Goal: Transaction & Acquisition: Purchase product/service

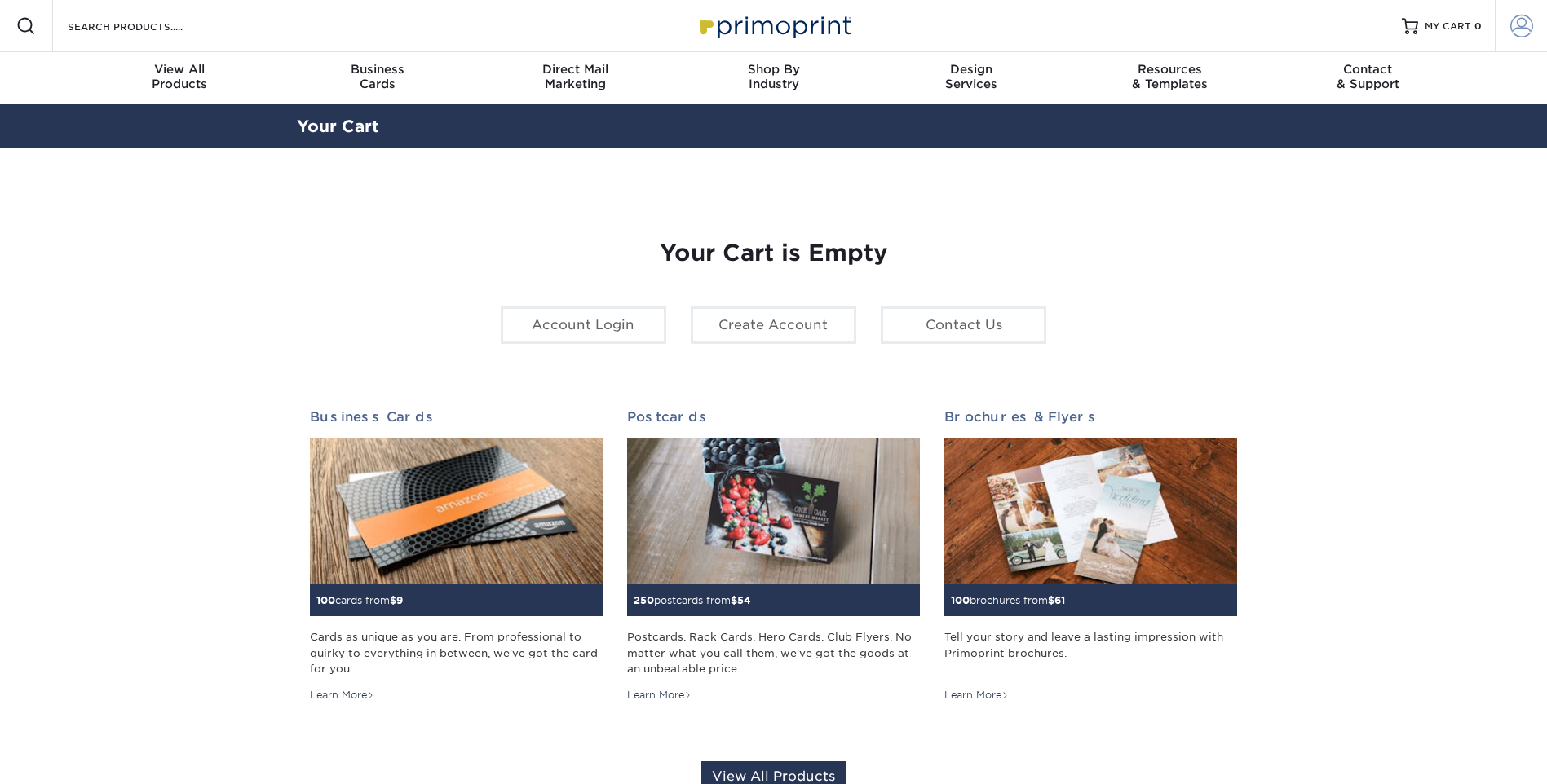
type input "[EMAIL_ADDRESS][DOMAIN_NAME]"
click at [1516, 31] on span at bounding box center [1521, 26] width 23 height 22
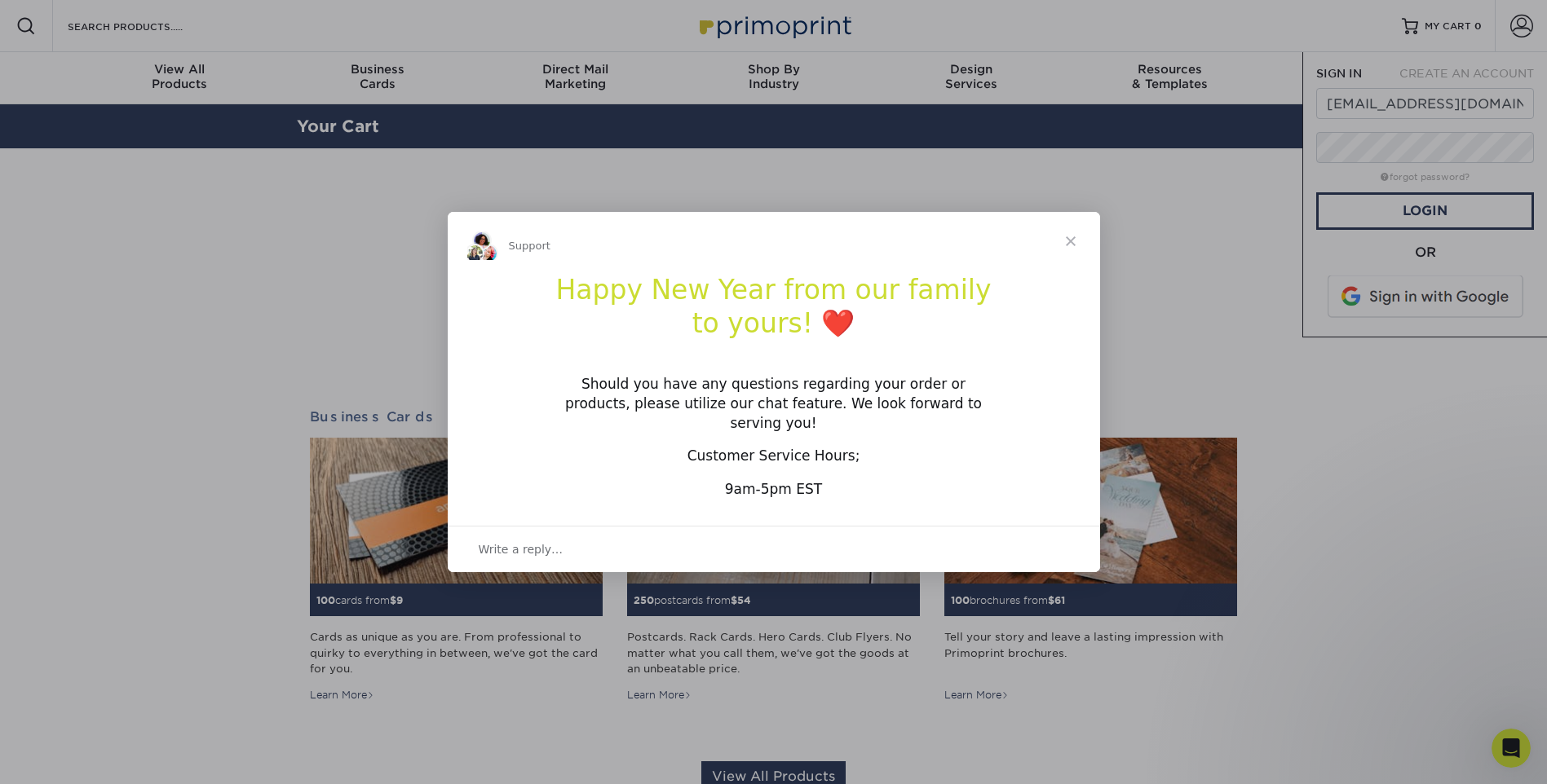
click at [1427, 212] on div "Intercom messenger" at bounding box center [773, 392] width 1547 height 784
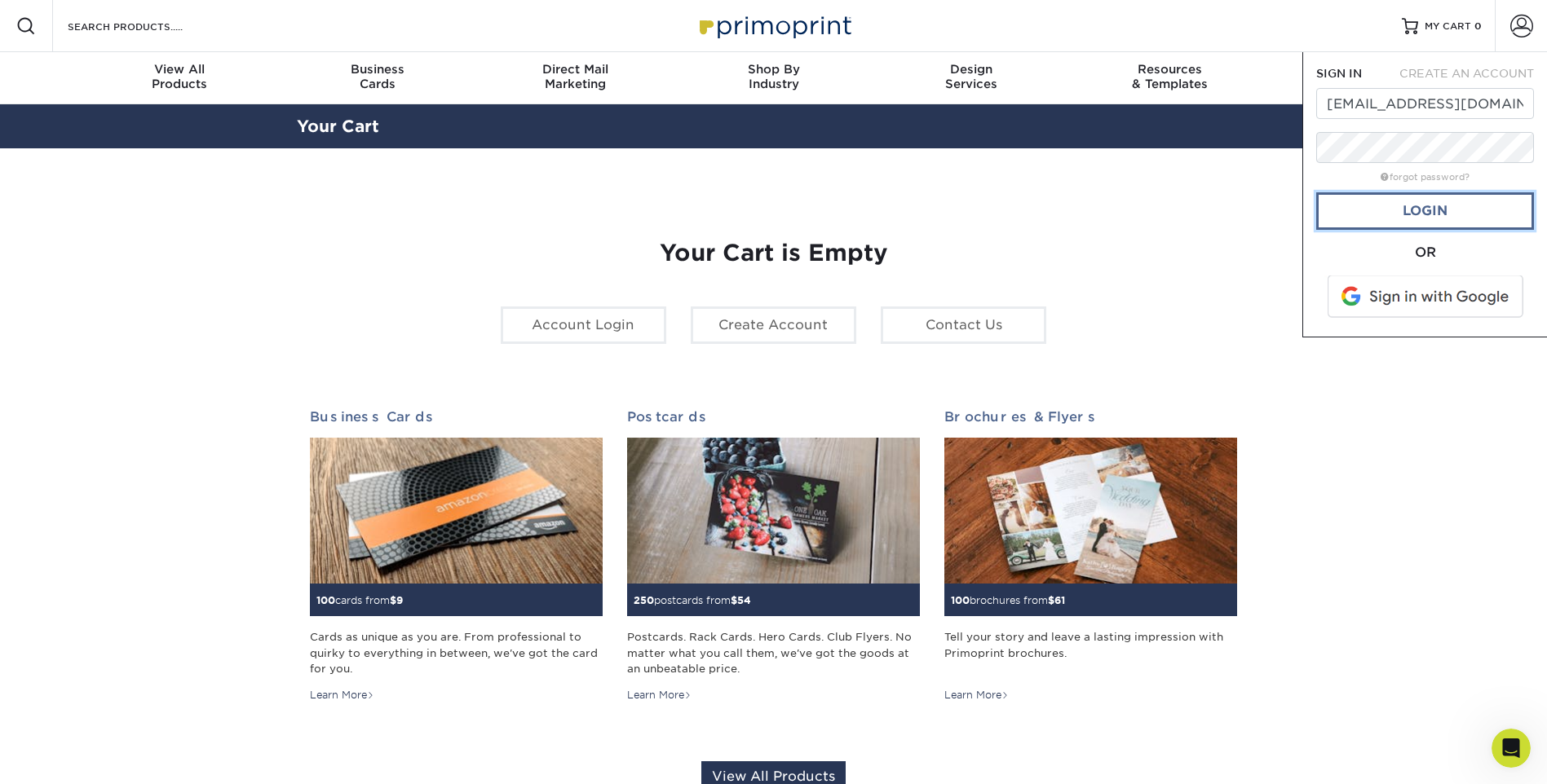
click at [1427, 211] on link "Login" at bounding box center [1424, 210] width 217 height 37
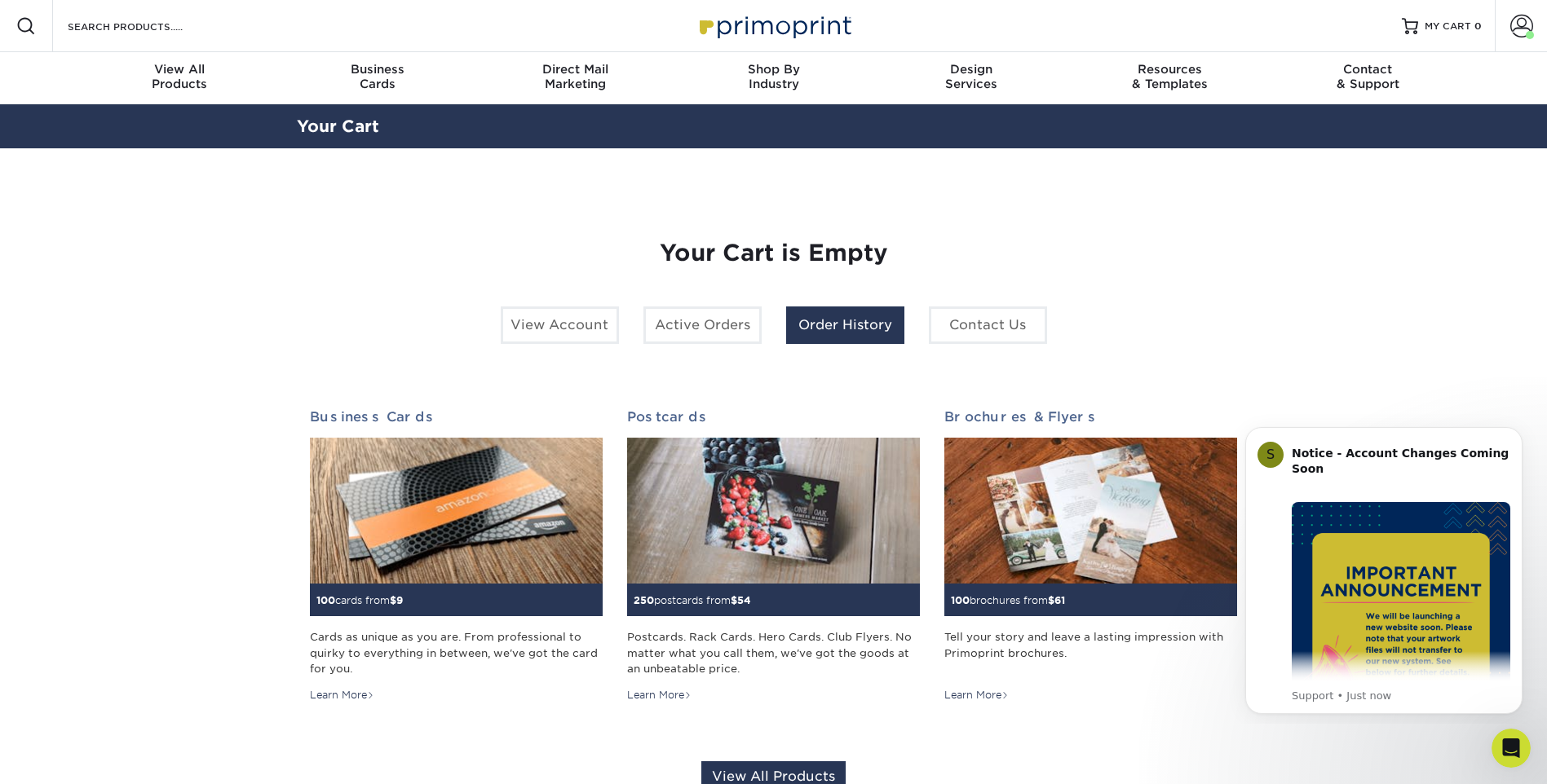
click at [854, 330] on link "Order History" at bounding box center [845, 325] width 119 height 37
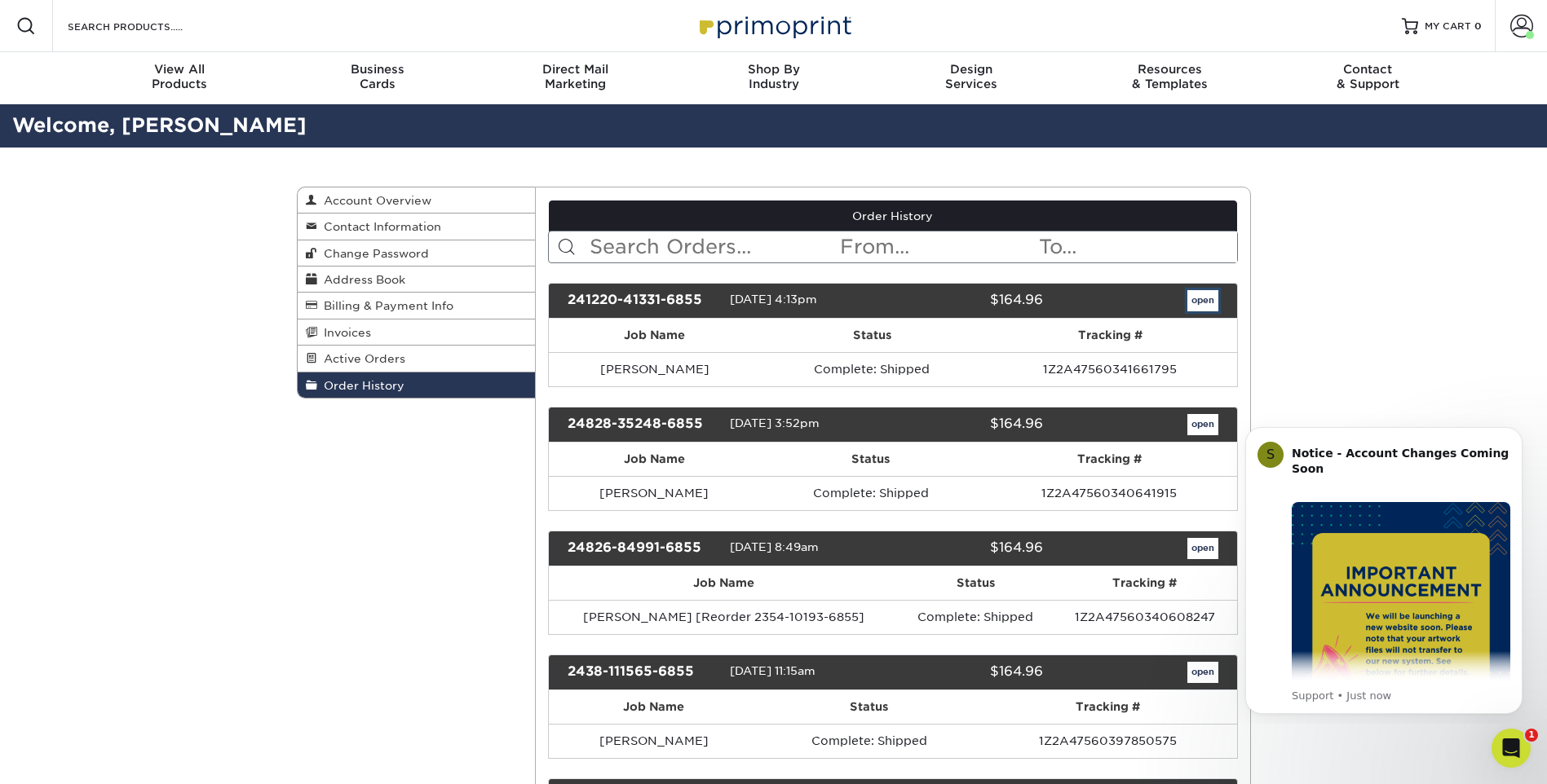
click at [1201, 298] on link "open" at bounding box center [1202, 300] width 31 height 21
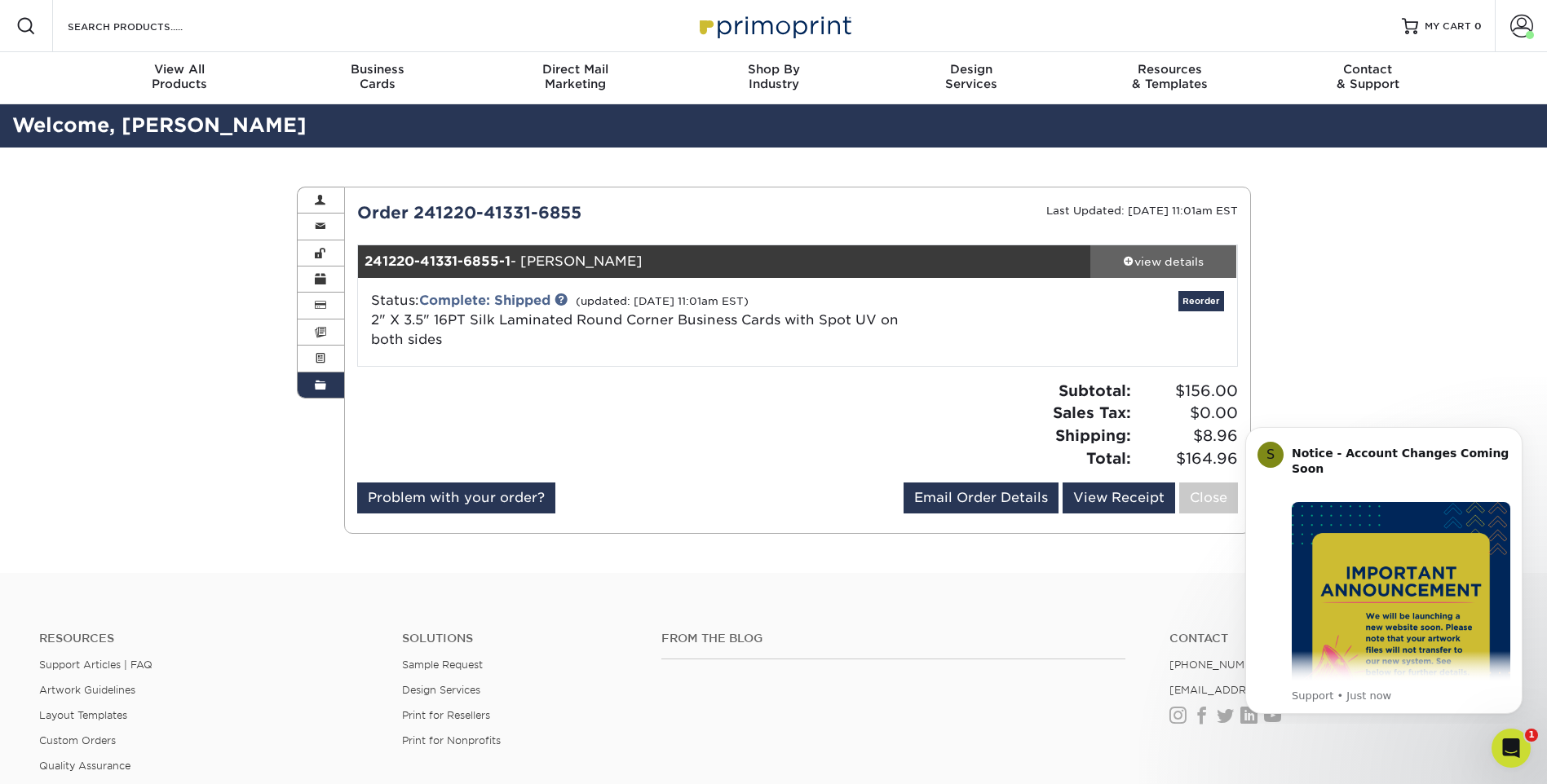
click at [1118, 262] on div "view details" at bounding box center [1163, 261] width 147 height 16
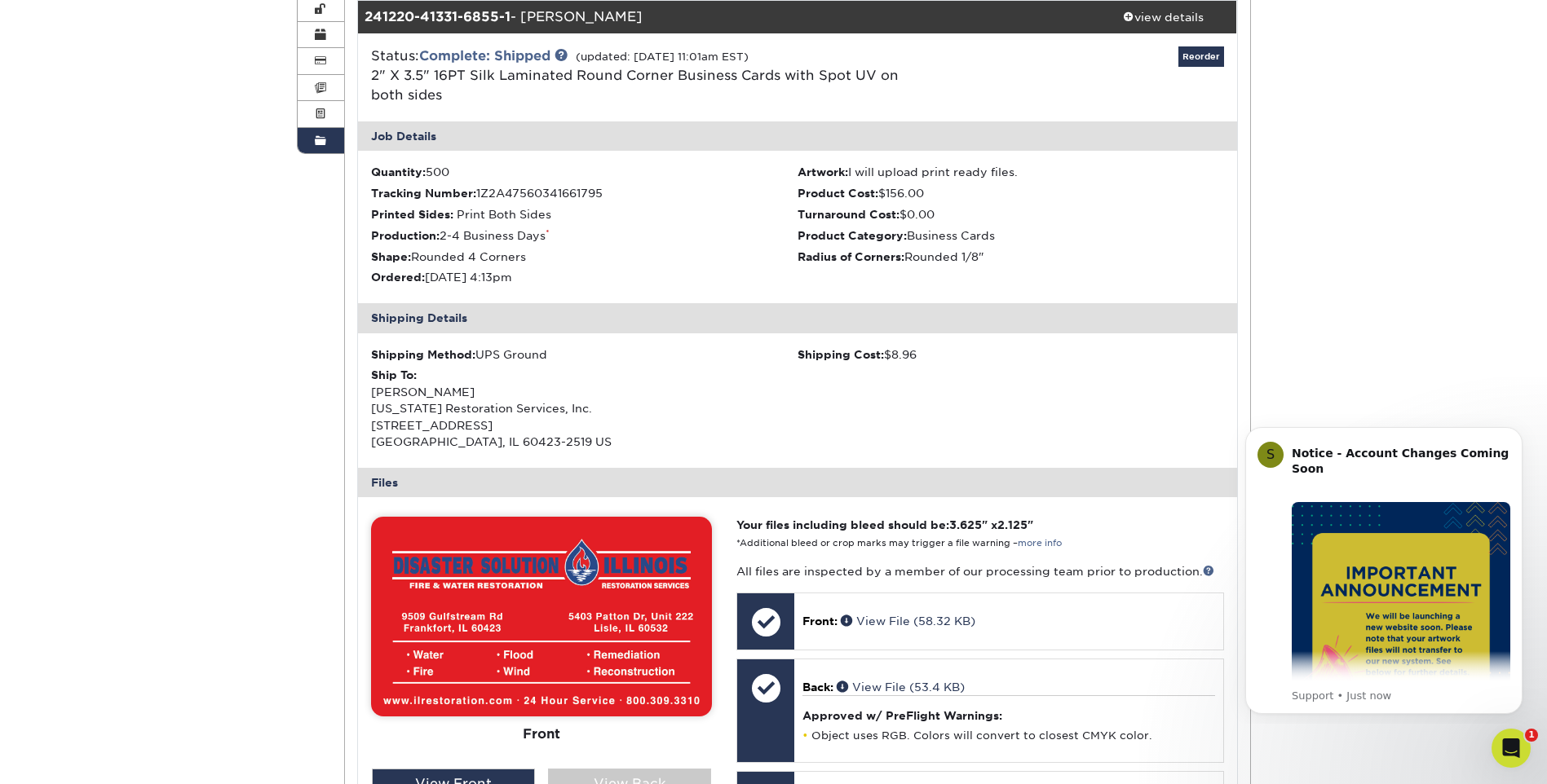
scroll to position [408, 0]
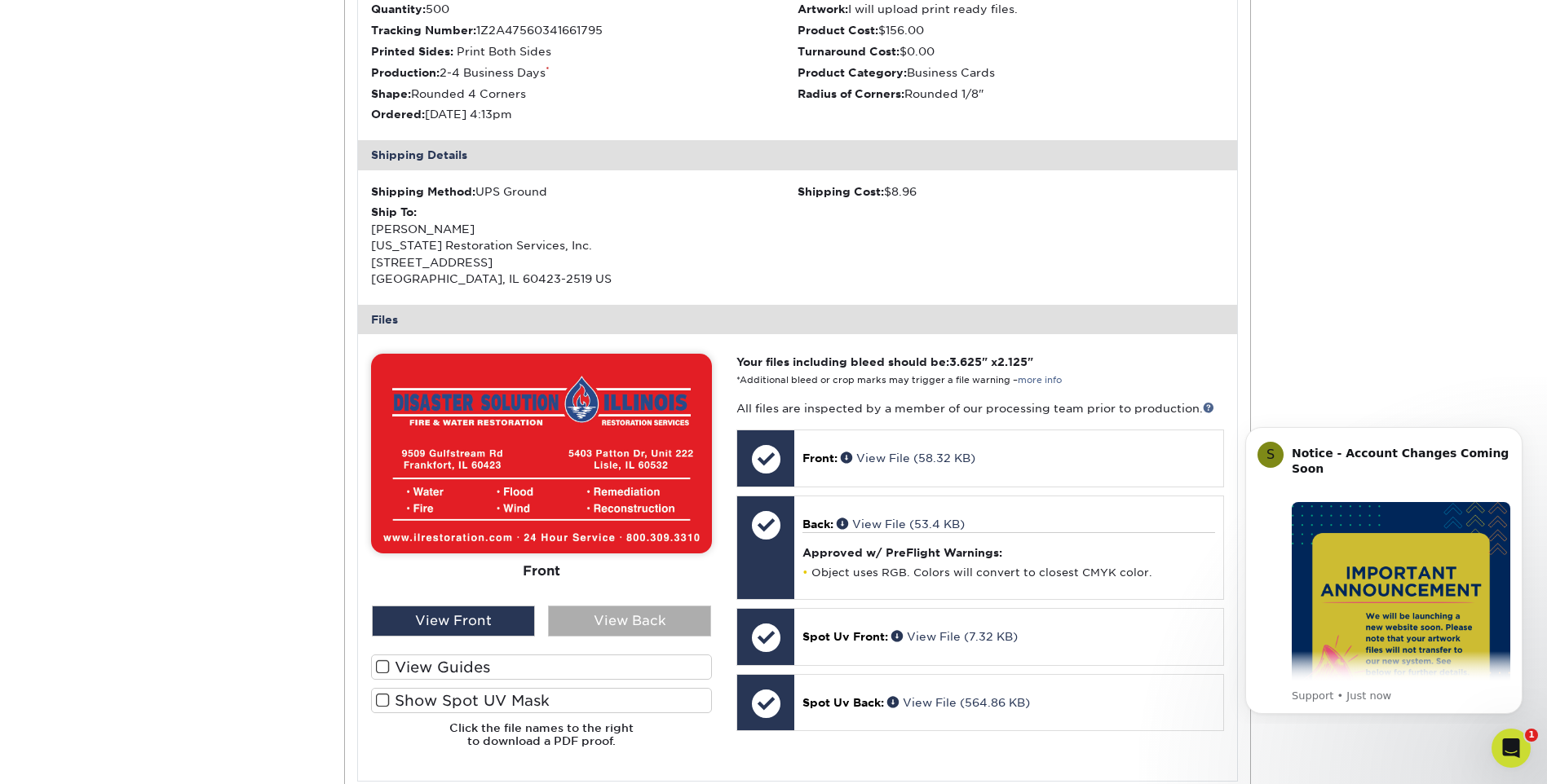
click at [617, 624] on div "View Back" at bounding box center [629, 621] width 163 height 31
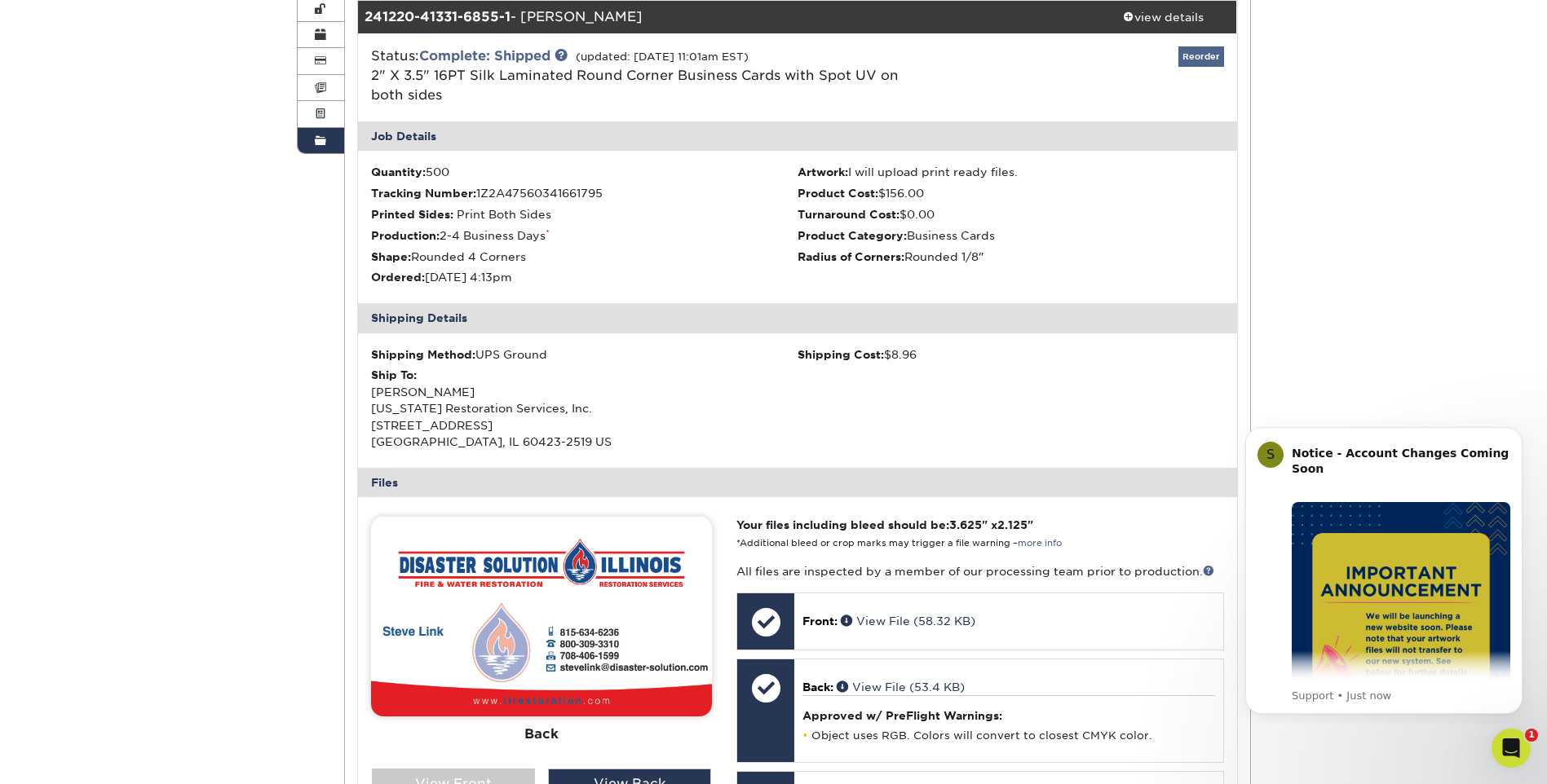
scroll to position [81, 0]
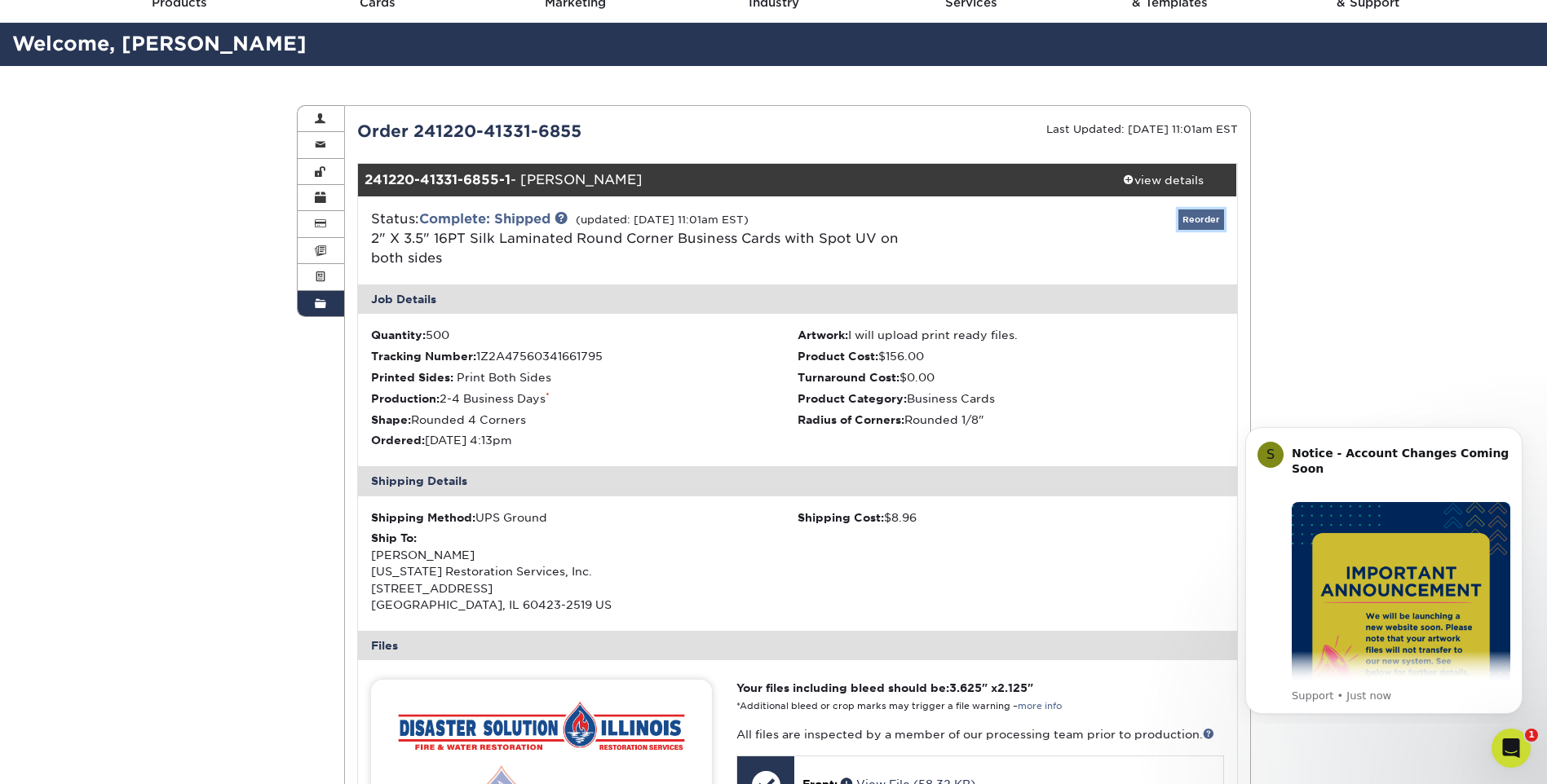
click at [1205, 217] on link "Reorder" at bounding box center [1201, 220] width 46 height 21
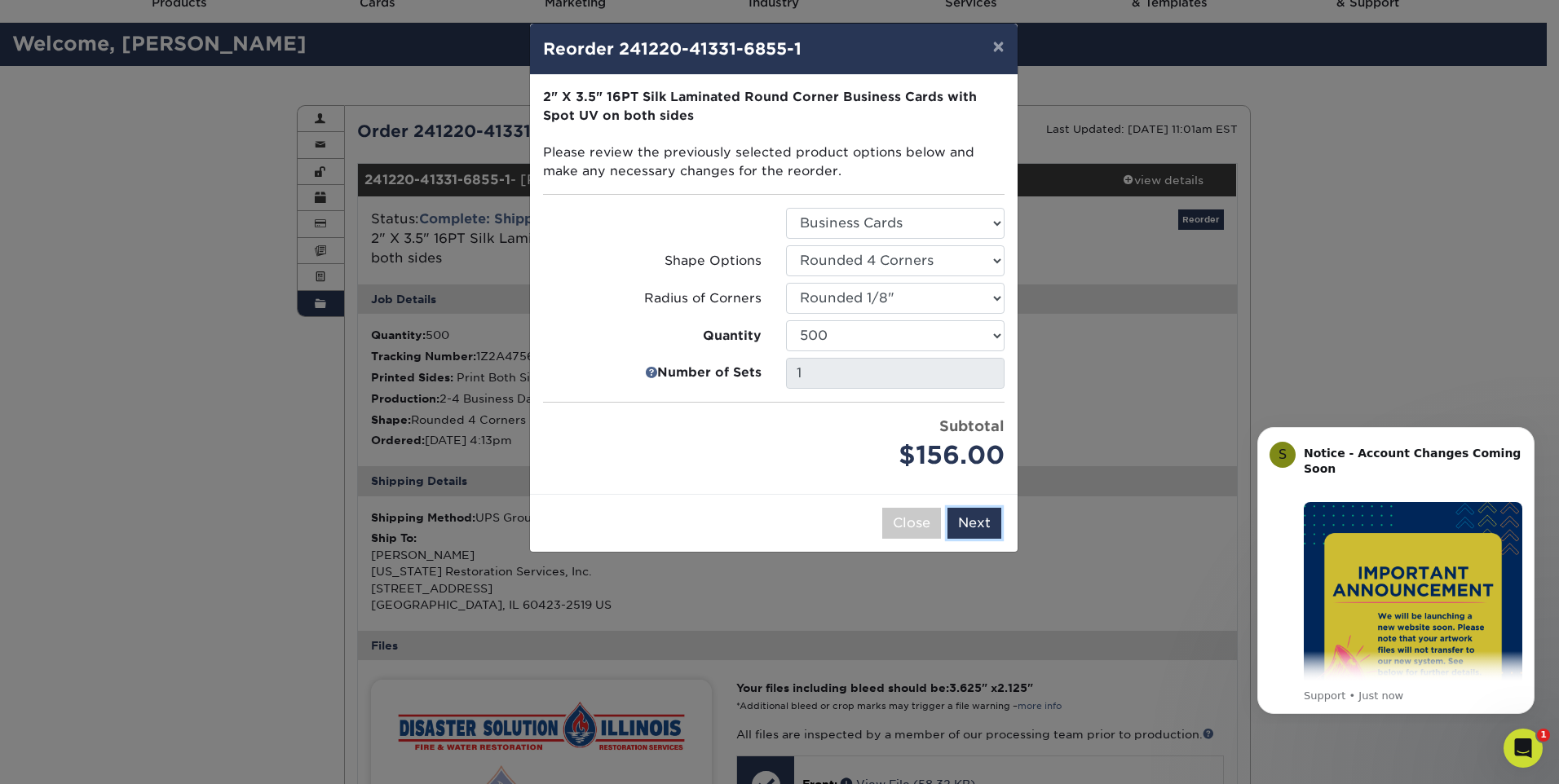
click at [963, 519] on button "Next" at bounding box center [974, 524] width 54 height 31
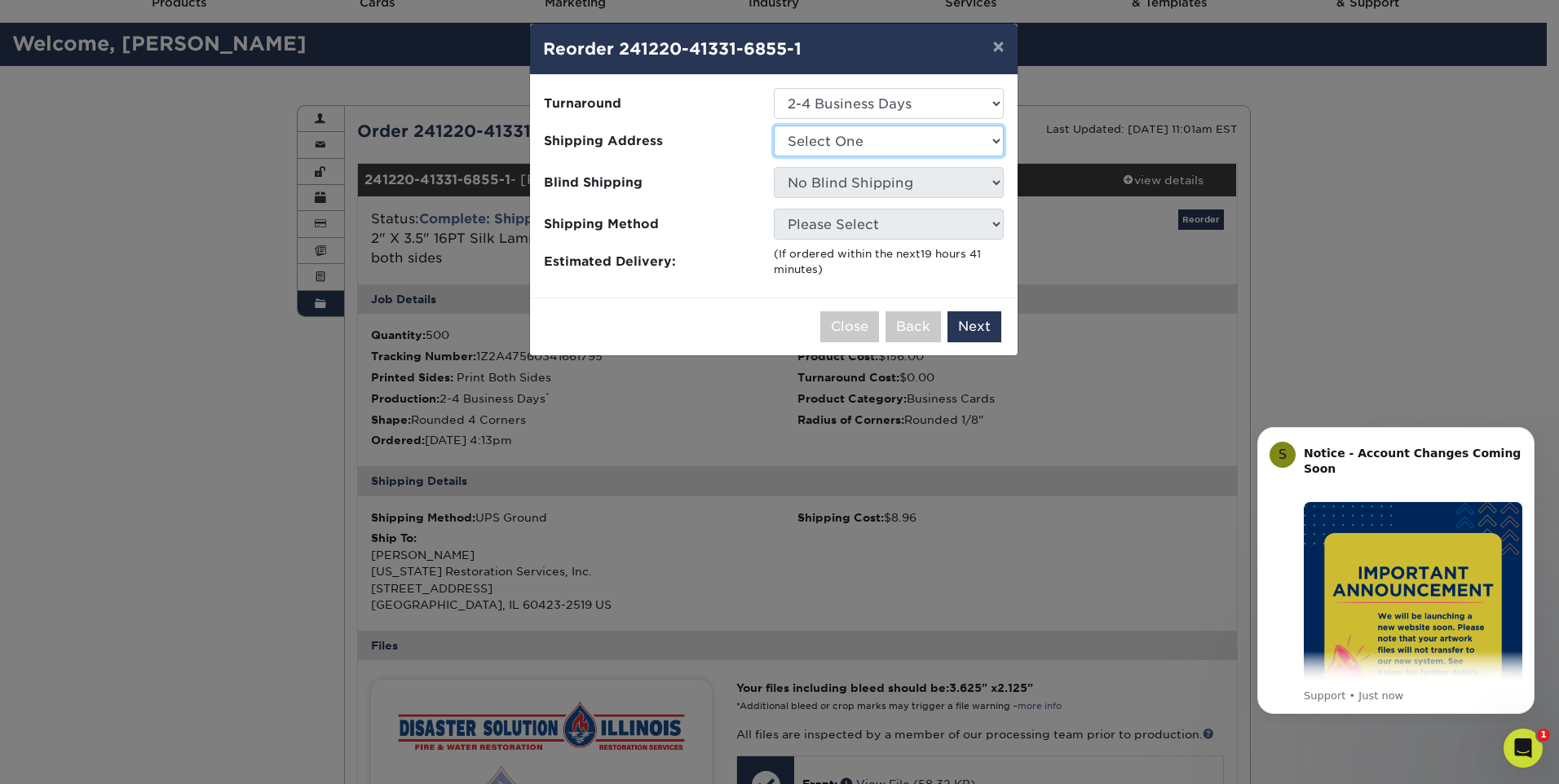
click at [876, 140] on select "Select One Business Cards IRS South warehouse" at bounding box center [889, 141] width 230 height 31
select select "211892"
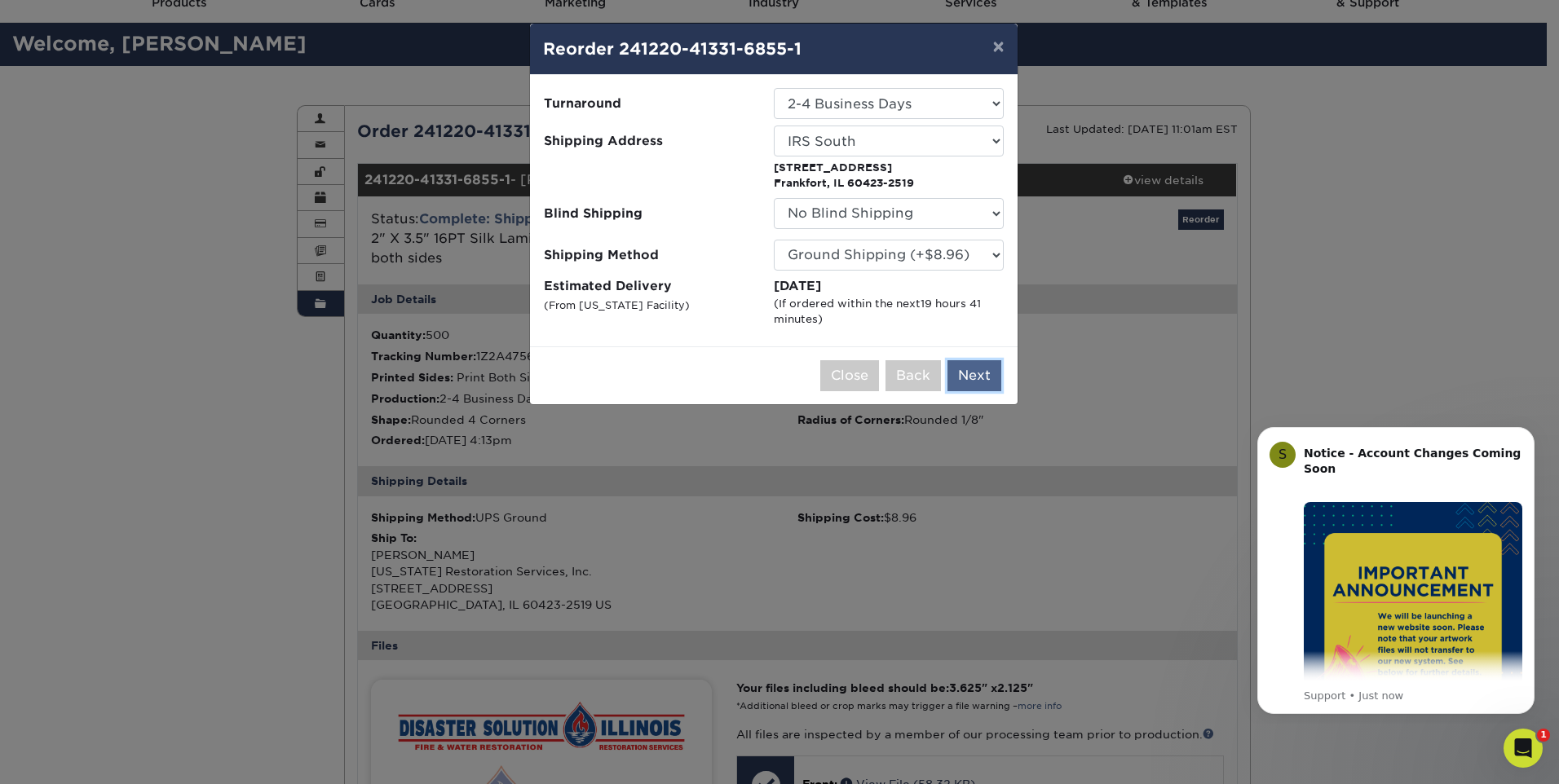
click at [976, 372] on button "Next" at bounding box center [974, 376] width 54 height 31
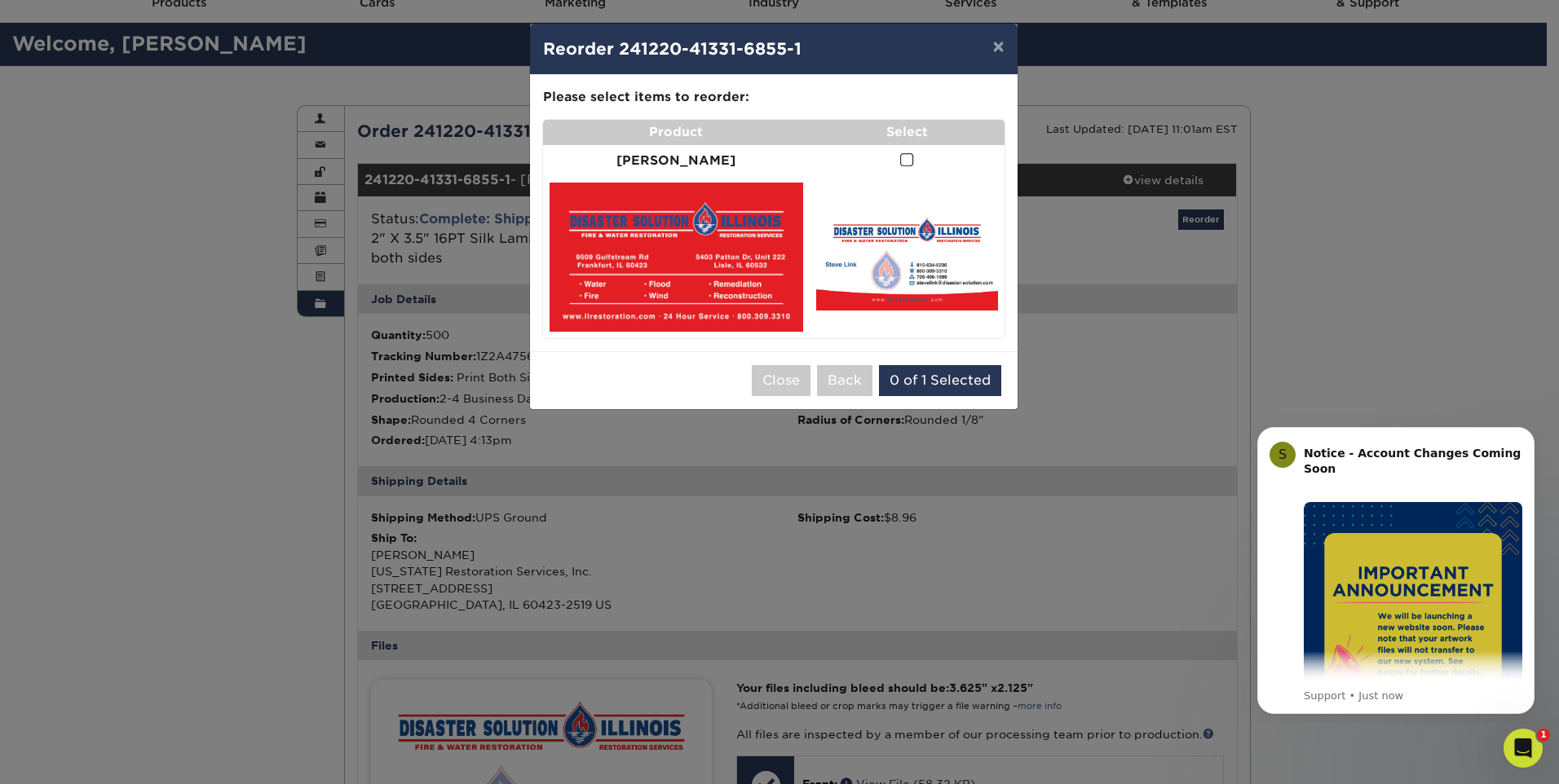
click at [900, 160] on span at bounding box center [907, 160] width 14 height 16
click at [0, 0] on input "checkbox" at bounding box center [0, 0] width 0 height 0
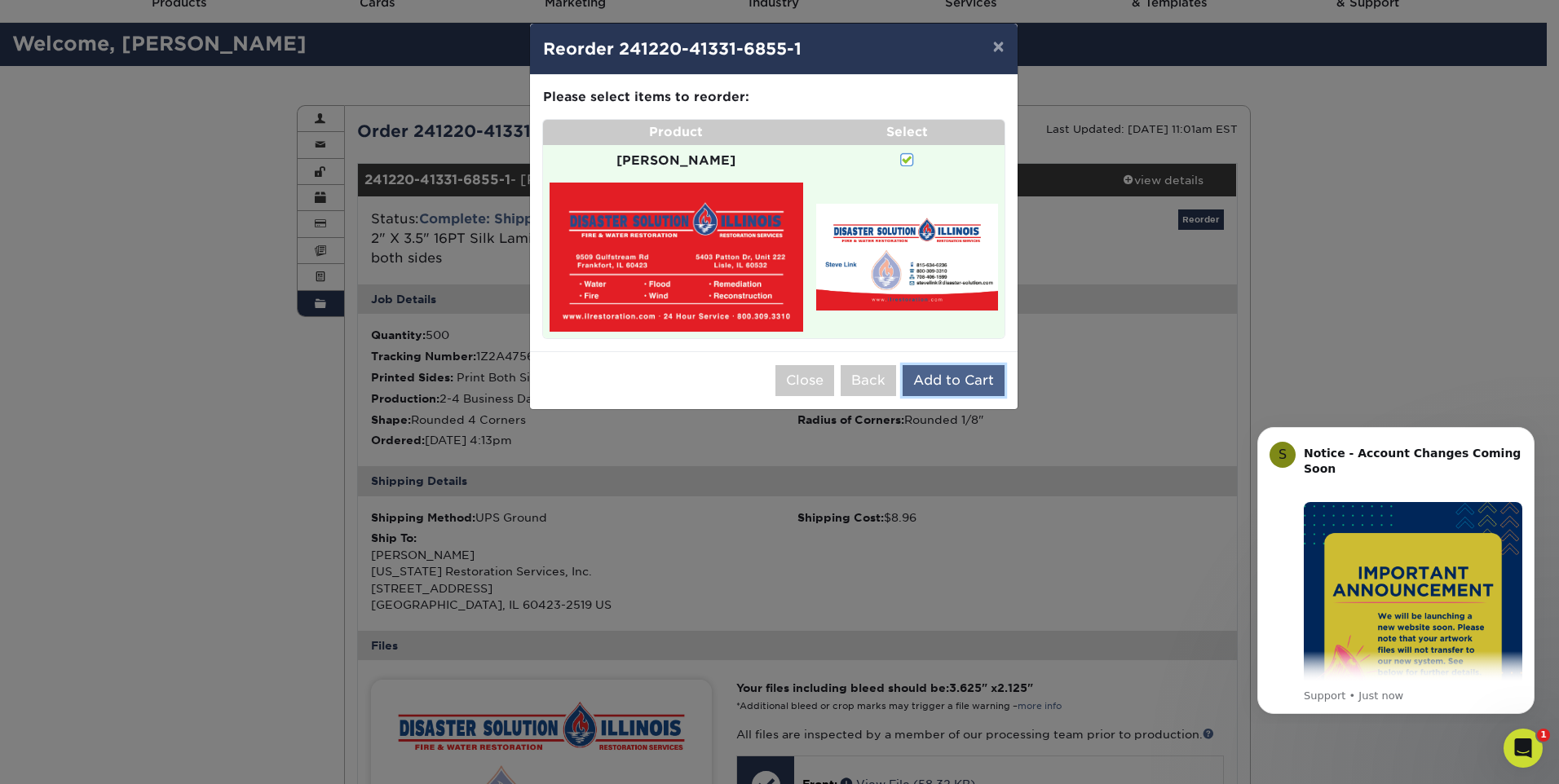
click at [951, 365] on button "Add to Cart" at bounding box center [954, 381] width 102 height 31
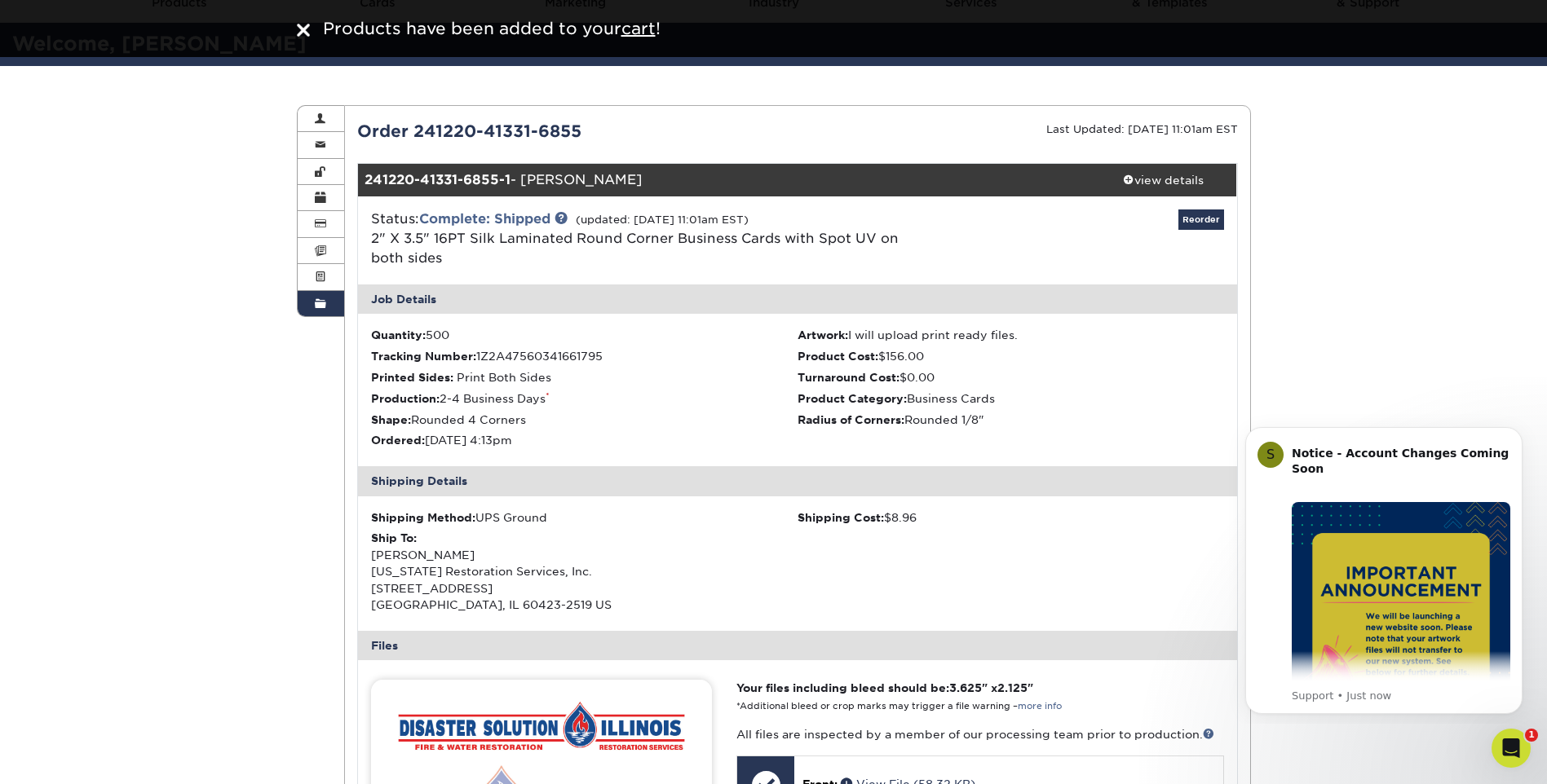
scroll to position [0, 0]
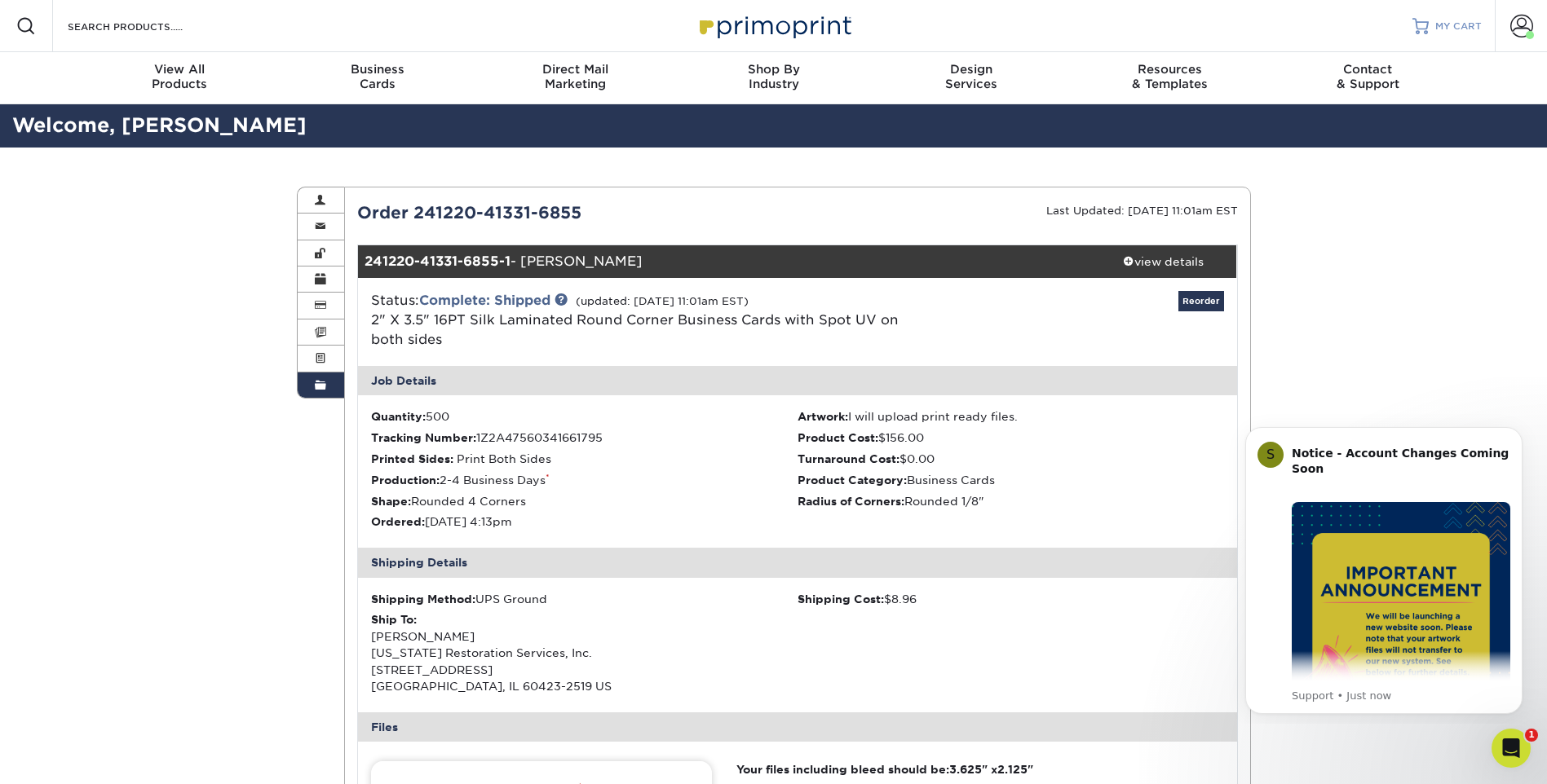
click at [1462, 25] on span "MY CART" at bounding box center [1459, 27] width 47 height 14
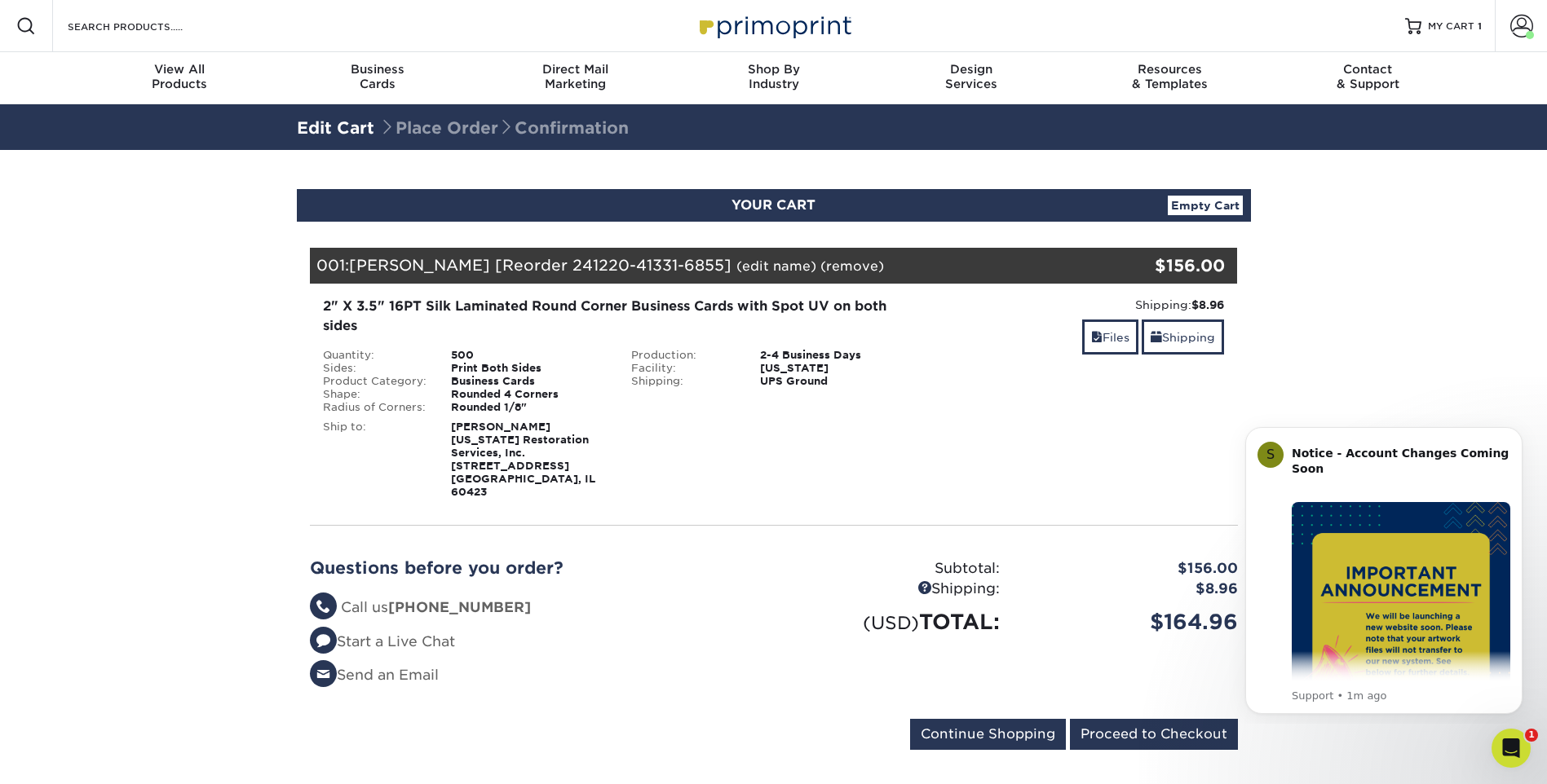
click at [737, 260] on link "(edit name)" at bounding box center [777, 267] width 80 height 16
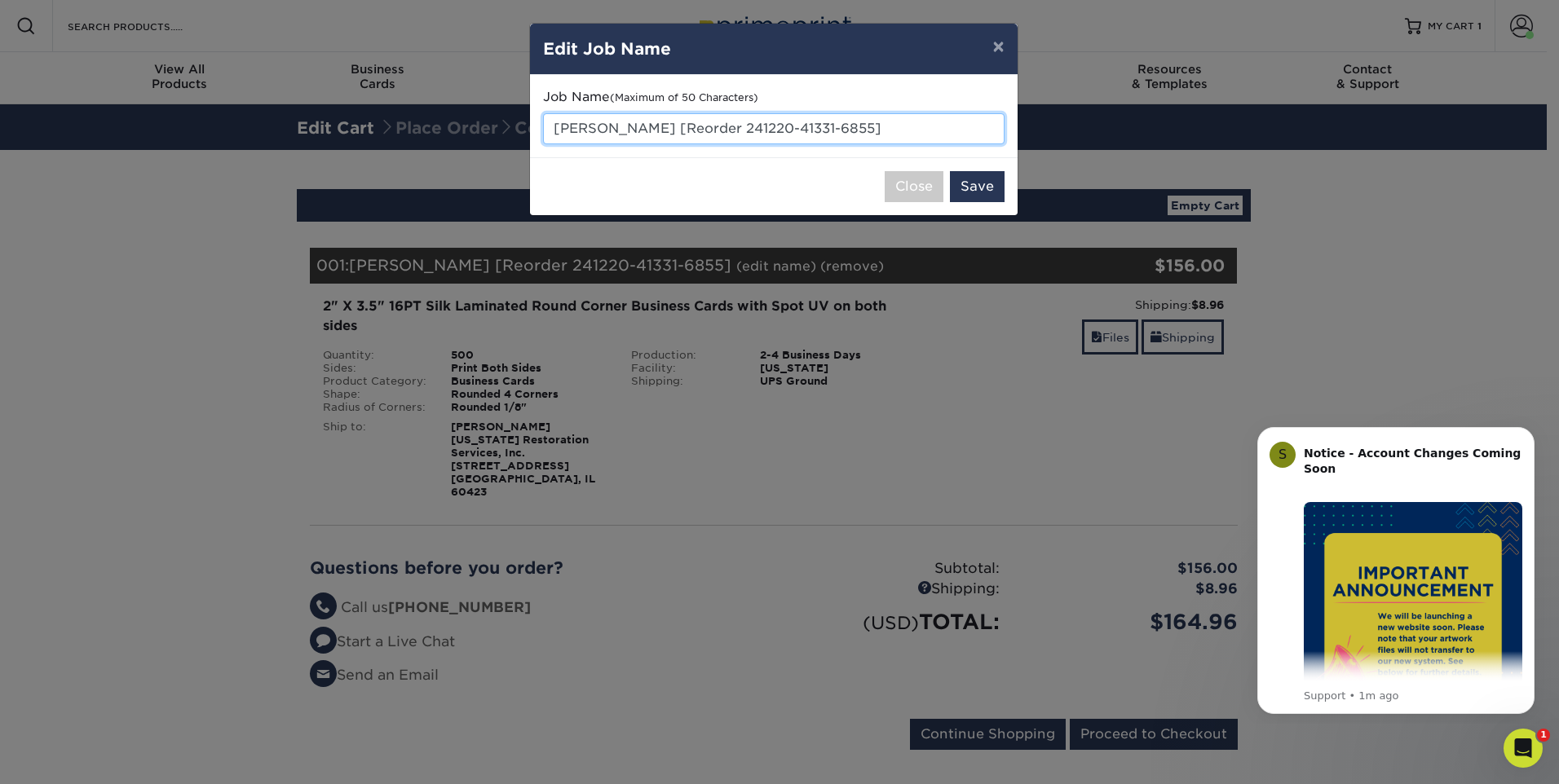
drag, startPoint x: 860, startPoint y: 127, endPoint x: 521, endPoint y: 161, distance: 340.7
click at [522, 161] on div "× Edit Job Name Job Name (Maximum of 50 Characters) Steve Link [Reorder 241220-…" at bounding box center [779, 392] width 1559 height 784
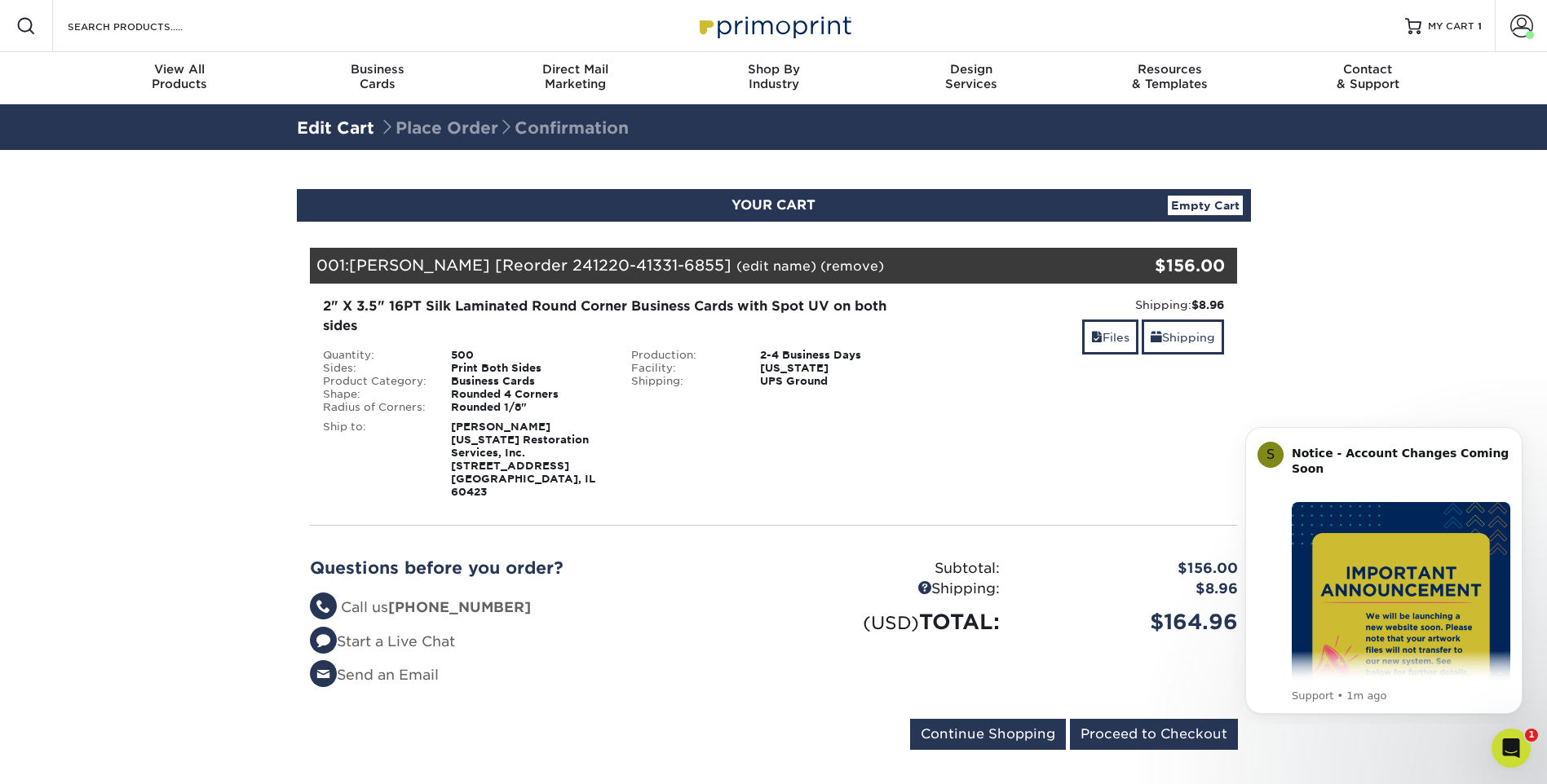
click at [737, 265] on link "(edit name)" at bounding box center [777, 267] width 80 height 16
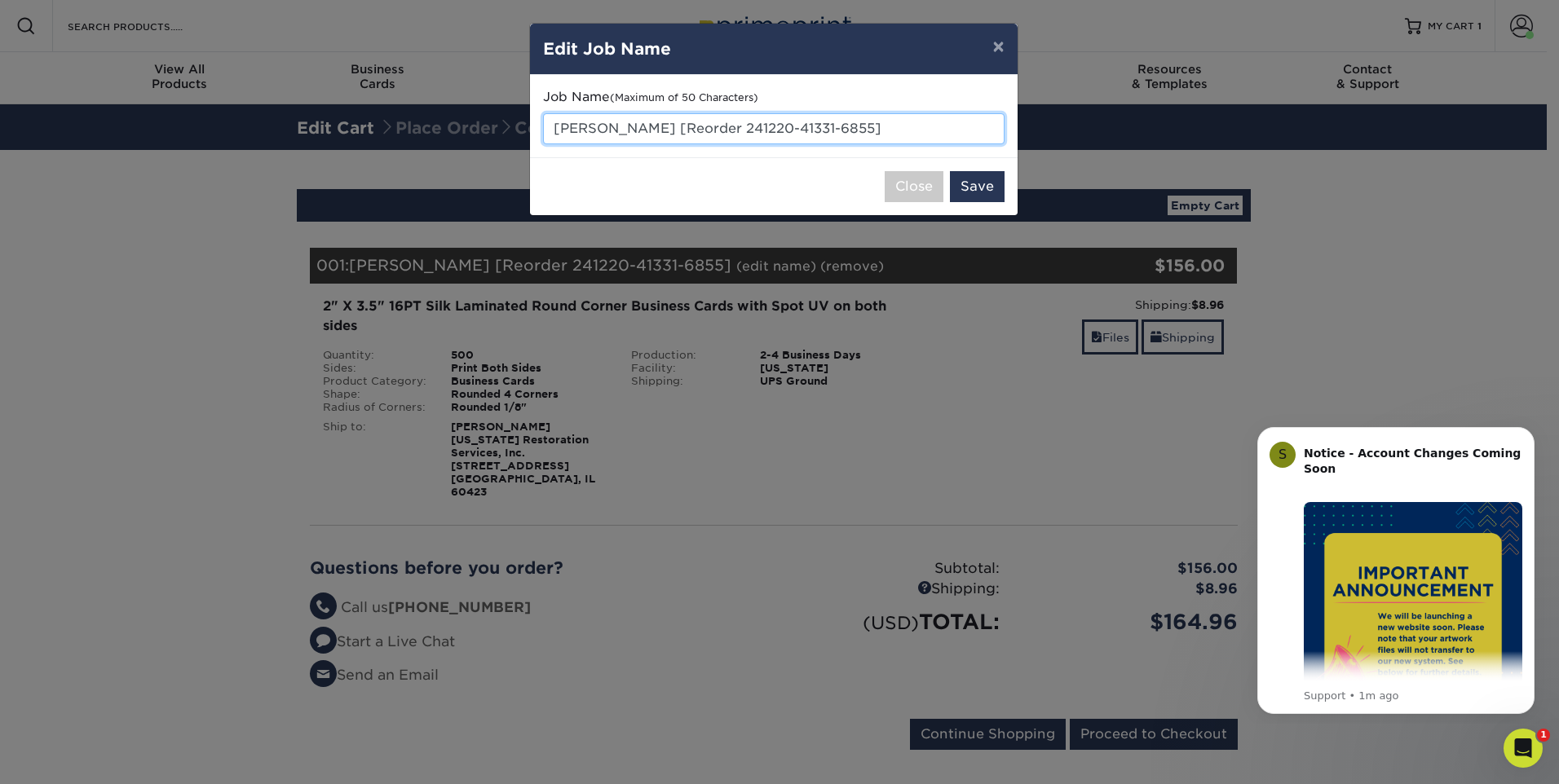
click at [731, 122] on input "Steve Link [Reorder 241220-41331-6855]" at bounding box center [773, 129] width 461 height 31
click at [731, 121] on input "Steve Link [Reorder 241220-41331-6855]" at bounding box center [773, 129] width 461 height 31
type input "Jorge Lopez"
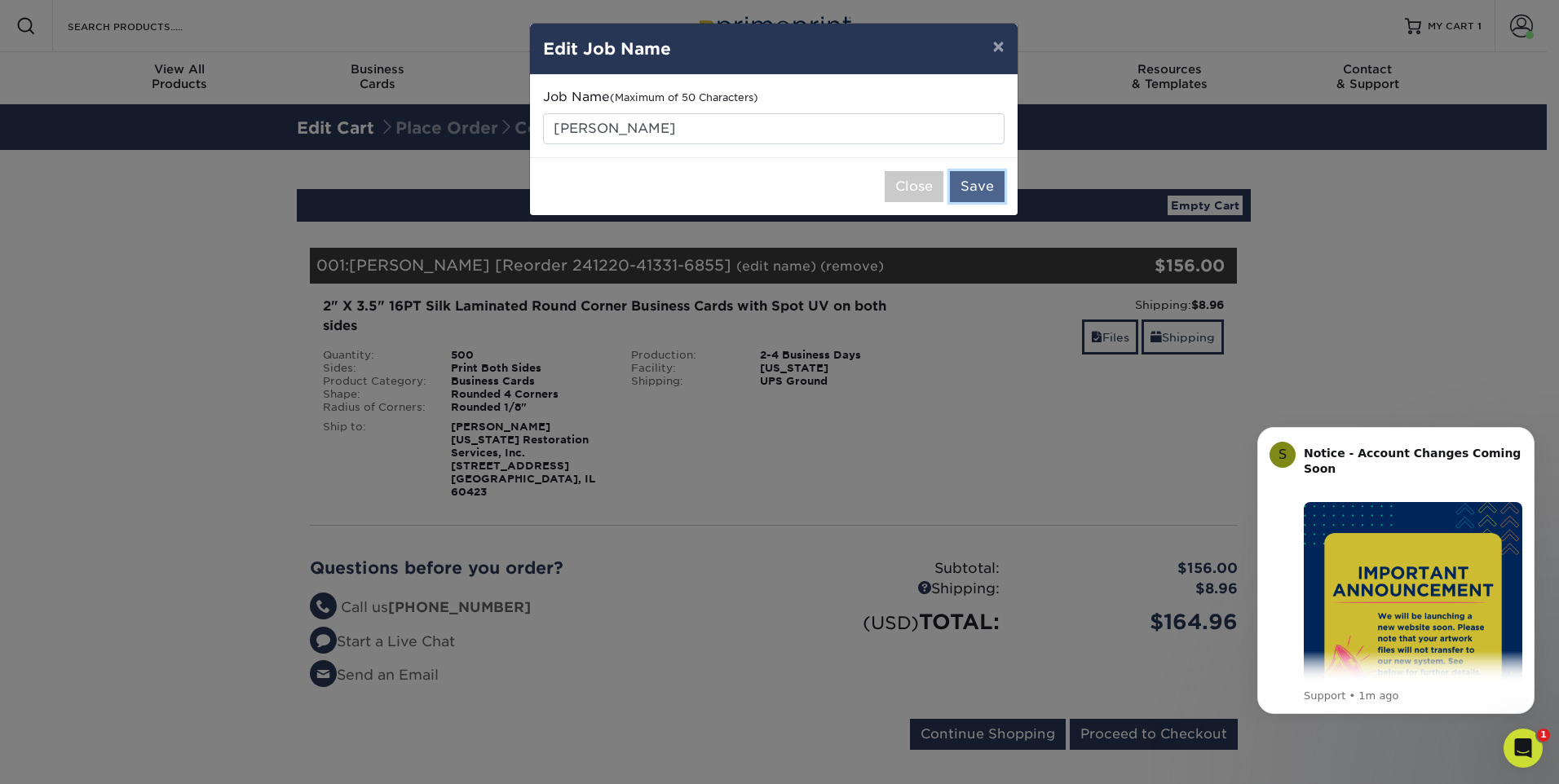
click at [974, 187] on button "Save" at bounding box center [976, 187] width 55 height 31
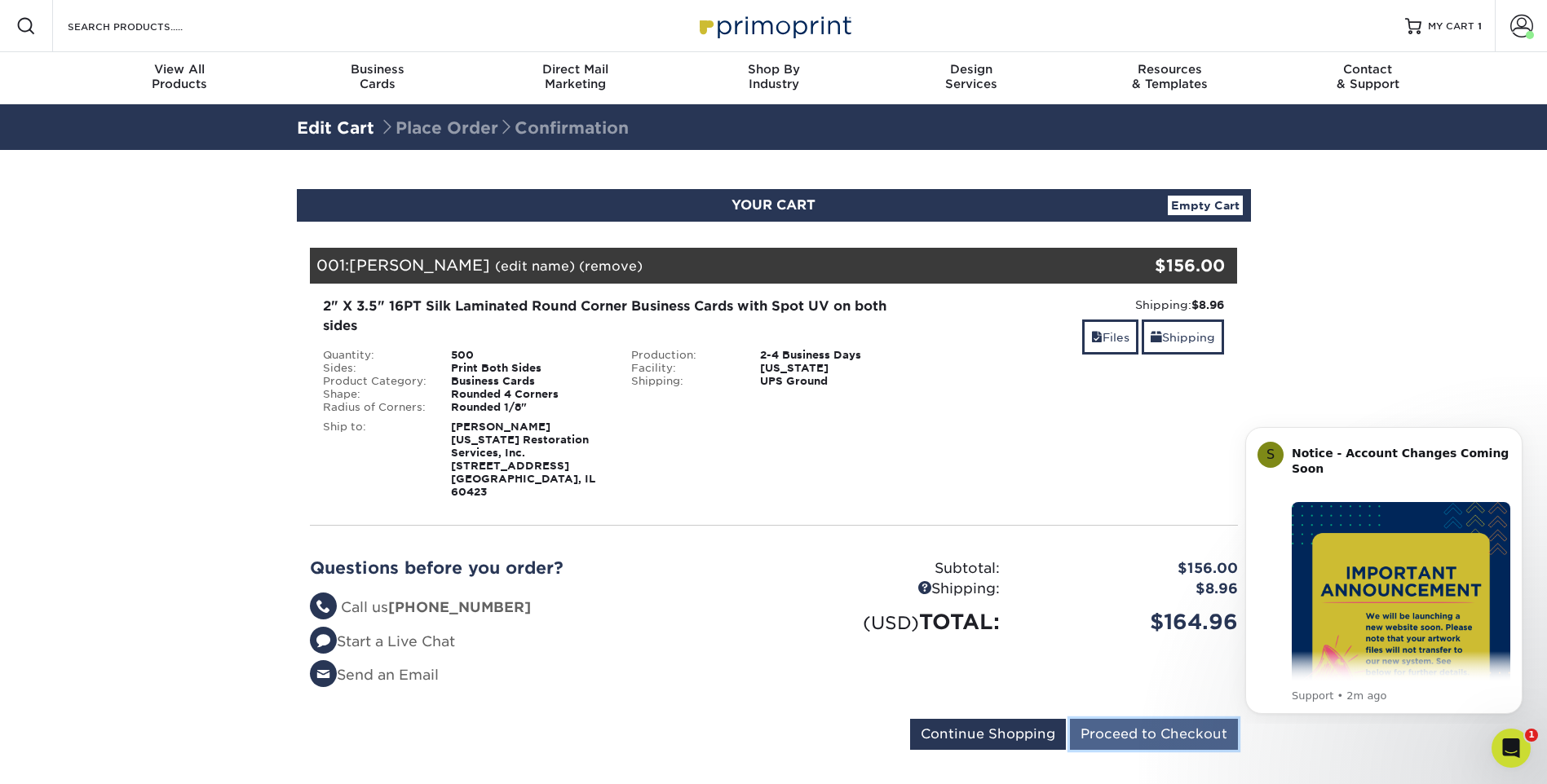
click at [1116, 719] on input "Proceed to Checkout" at bounding box center [1154, 735] width 168 height 31
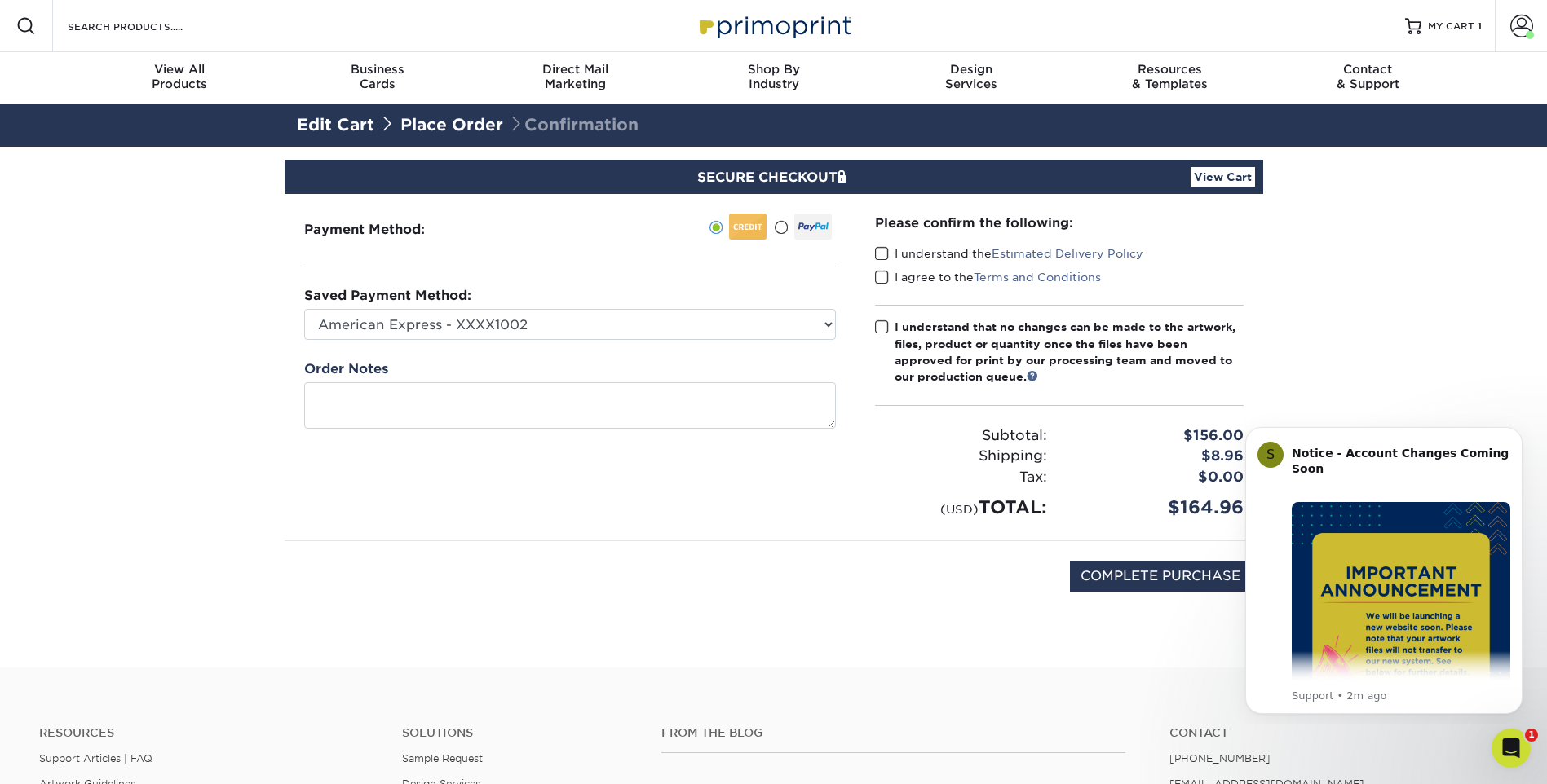
click at [885, 253] on span at bounding box center [882, 254] width 14 height 16
click at [0, 0] on input "I understand the Estimated Delivery Policy" at bounding box center [0, 0] width 0 height 0
click at [883, 280] on span at bounding box center [882, 278] width 14 height 16
click at [0, 0] on input "I agree to the Terms and Conditions" at bounding box center [0, 0] width 0 height 0
click at [881, 329] on span at bounding box center [882, 327] width 14 height 16
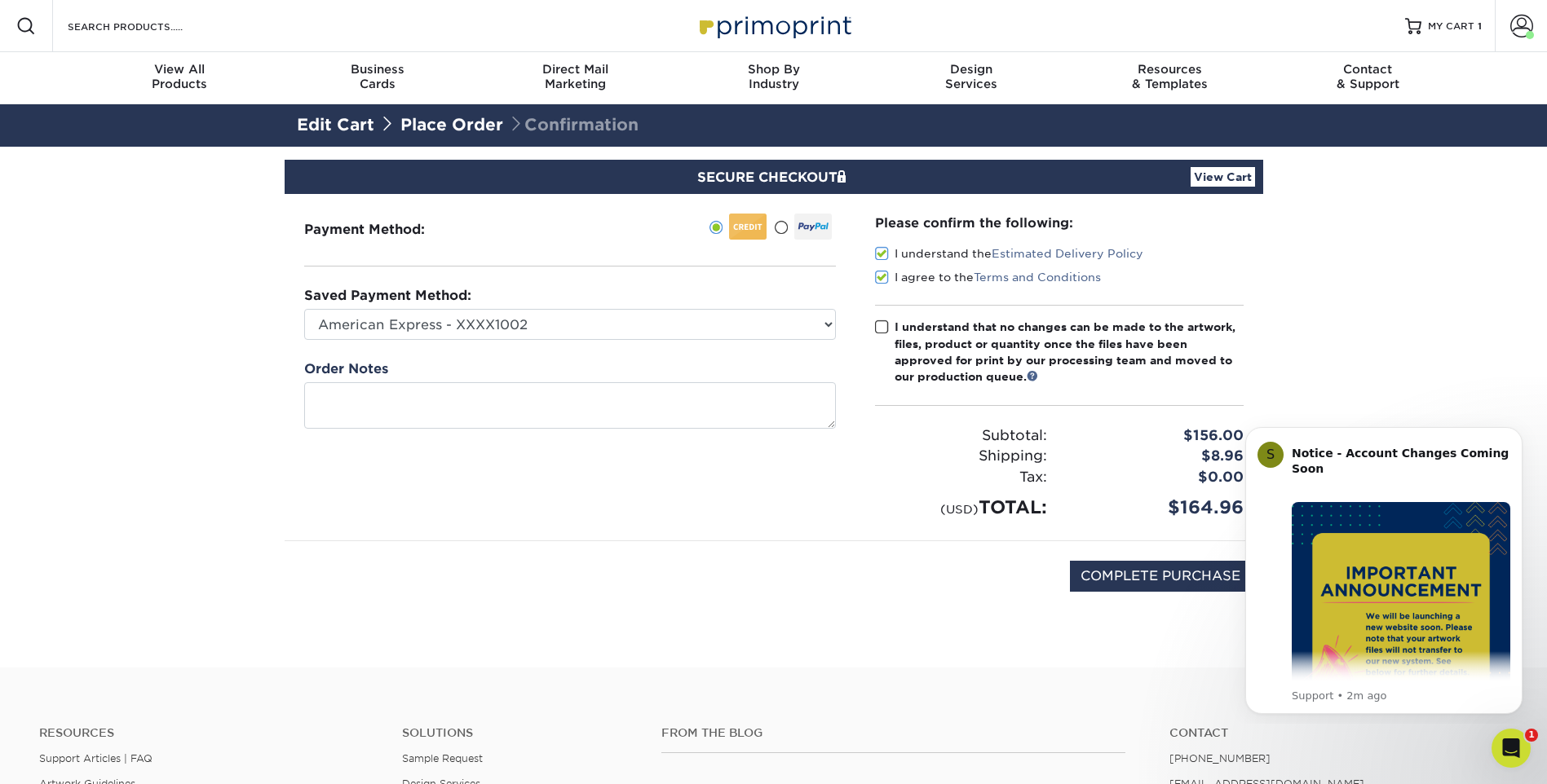
click at [0, 0] on input "I understand that no changes can be made to the artwork, files, product or quan…" at bounding box center [0, 0] width 0 height 0
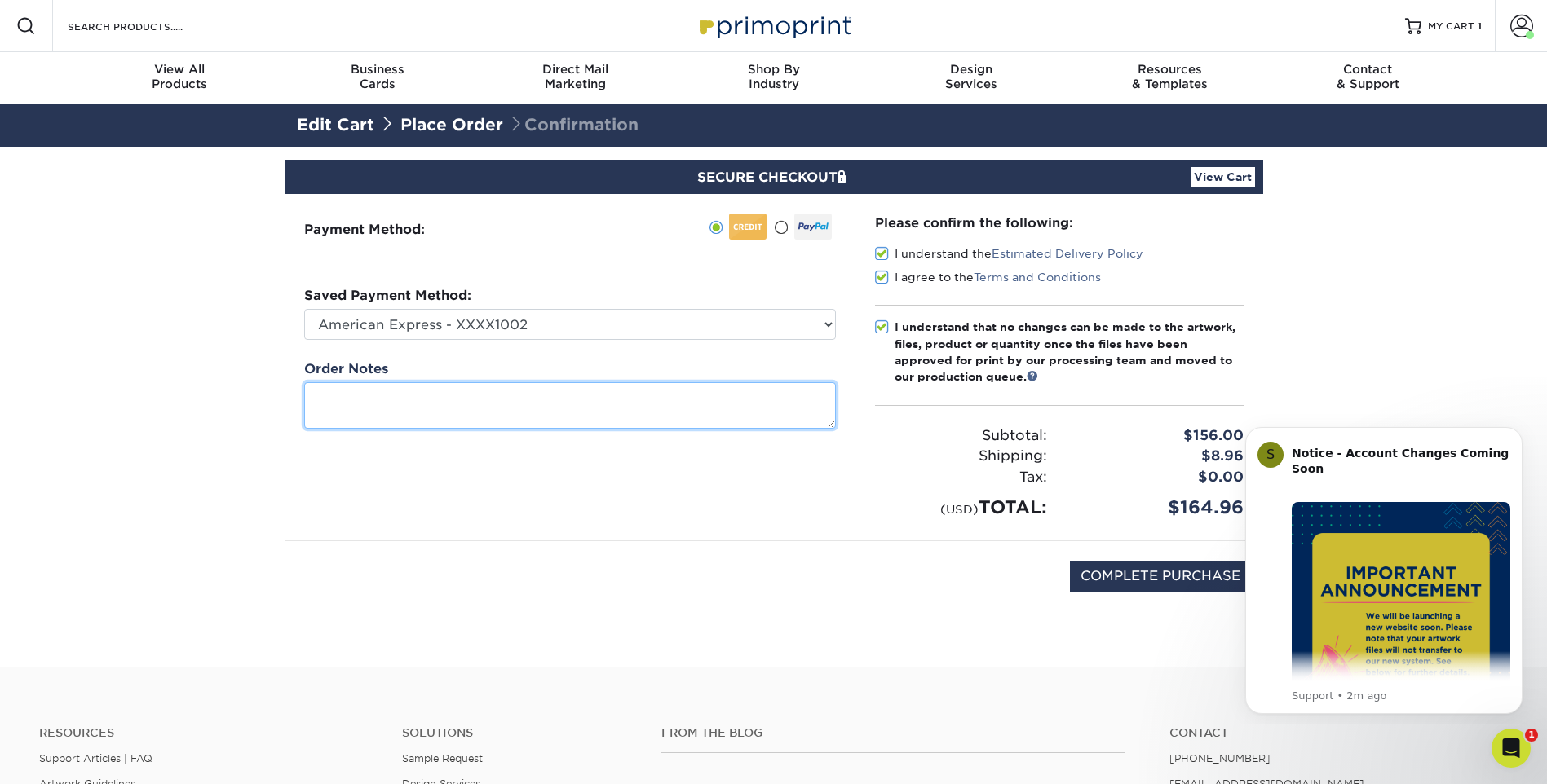
click at [506, 397] on textarea at bounding box center [570, 406] width 532 height 47
type textarea "I will email with changes. Thank you!"
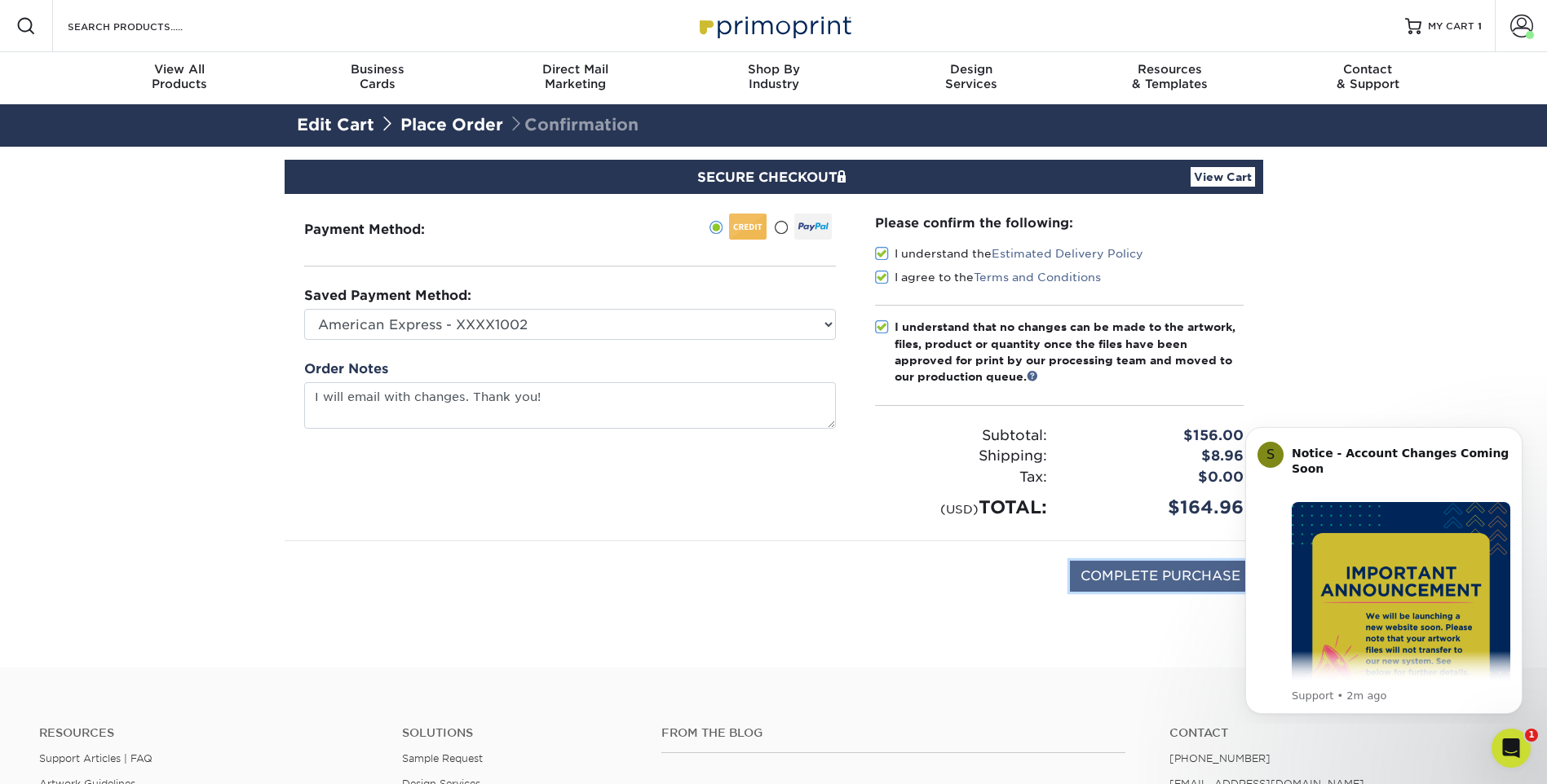
click at [1143, 578] on input "COMPLETE PURCHASE" at bounding box center [1160, 576] width 181 height 31
type input "COMPLETE PURCHASE"
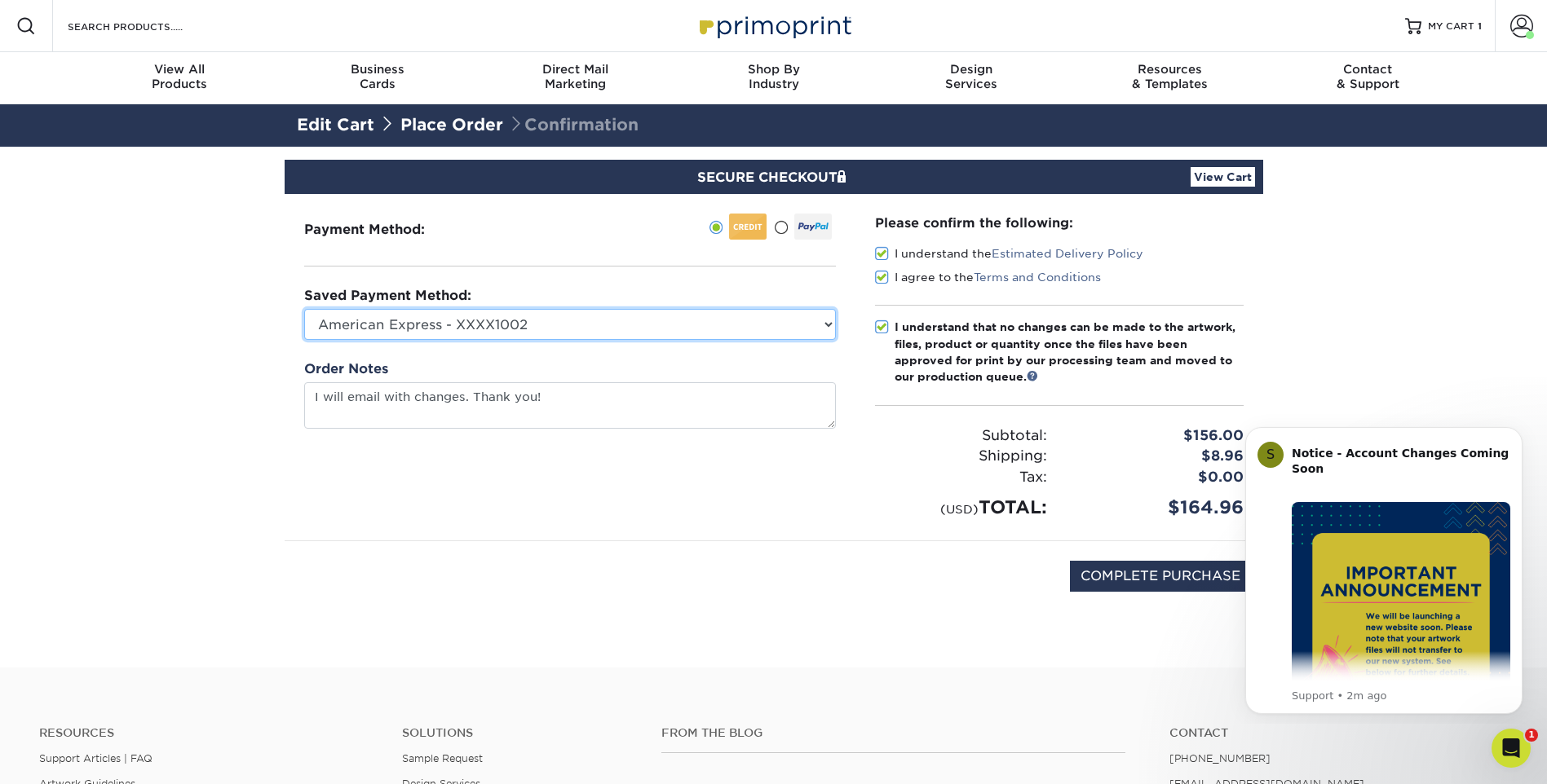
click at [537, 326] on select "American Express - XXXX1002 Visa - XXXX9480 Visa - XXXX7478 New Credit Card" at bounding box center [570, 325] width 532 height 31
select select "37657"
click at [304, 309] on select "American Express - XXXX1002 Visa - XXXX9480 Visa - XXXX7478 New Credit Card" at bounding box center [570, 325] width 532 height 31
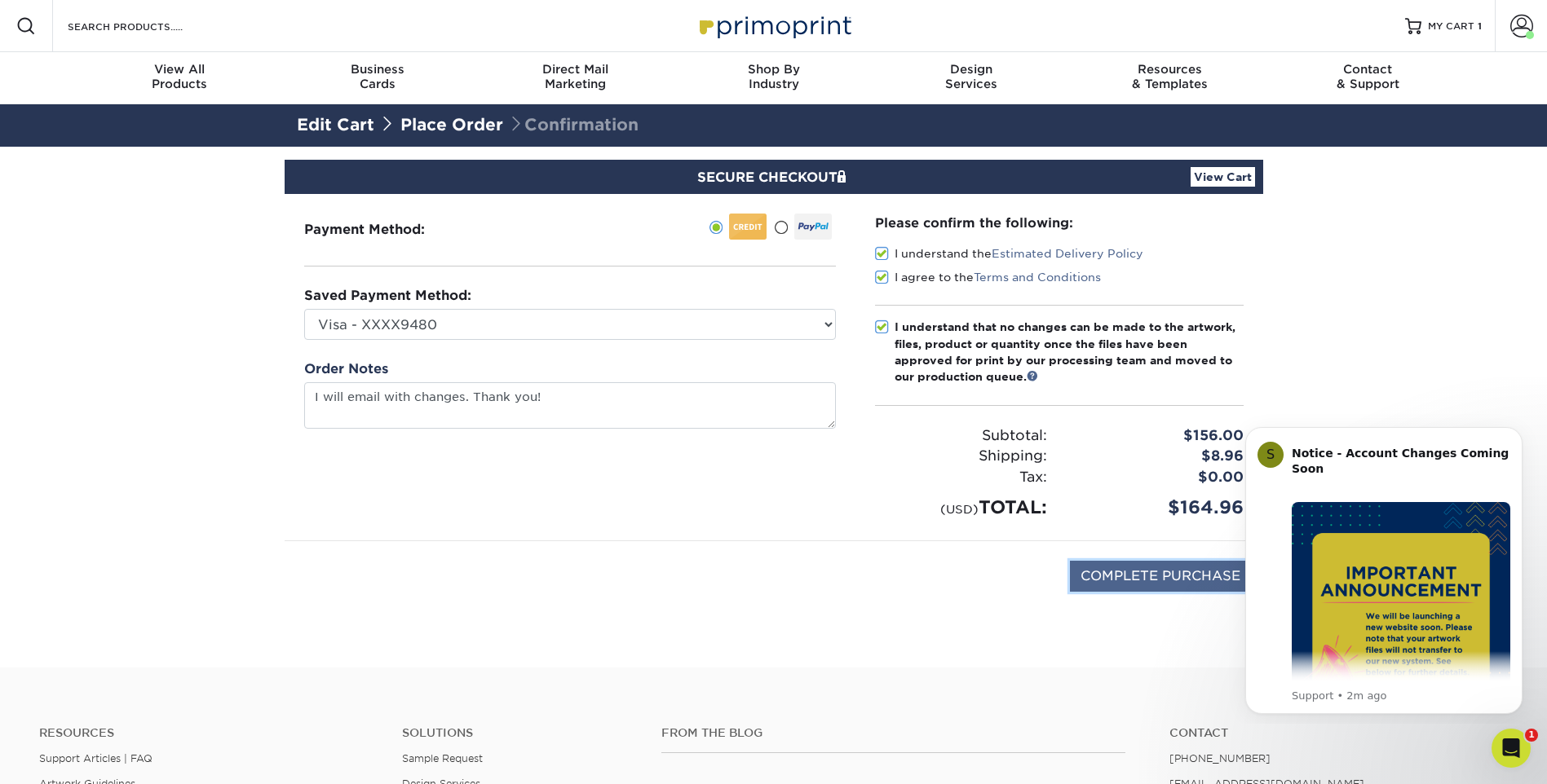
click at [1116, 578] on input "COMPLETE PURCHASE" at bounding box center [1160, 576] width 181 height 31
type input "PROCESSING, PLEASE WAIT..."
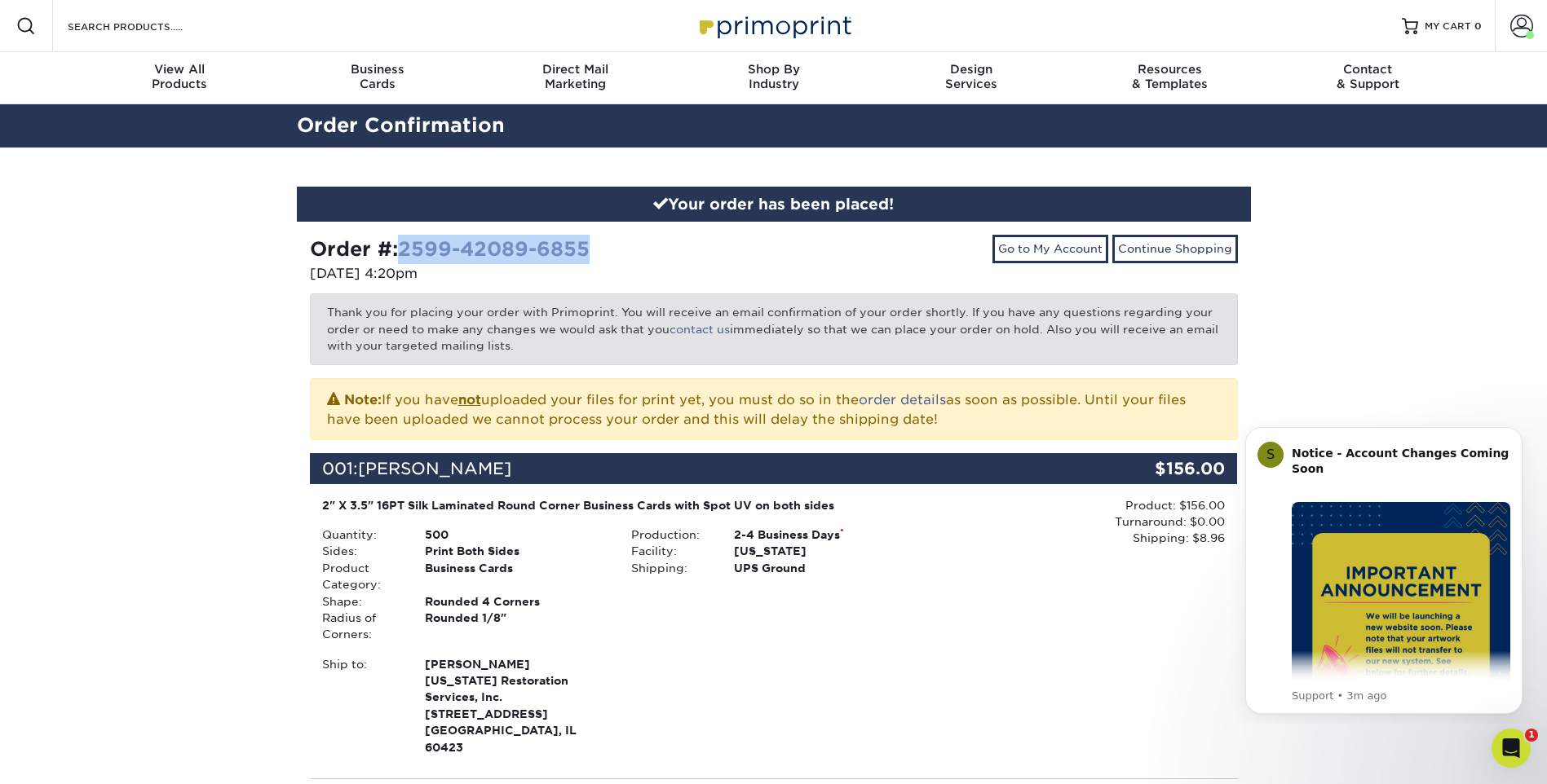
drag, startPoint x: 604, startPoint y: 249, endPoint x: 405, endPoint y: 260, distance: 199.3
click at [405, 260] on div "Order #: 2599-42089-6855" at bounding box center [536, 249] width 452 height 29
copy link "2599-42089-6855"
click at [1522, 29] on span at bounding box center [1521, 26] width 23 height 22
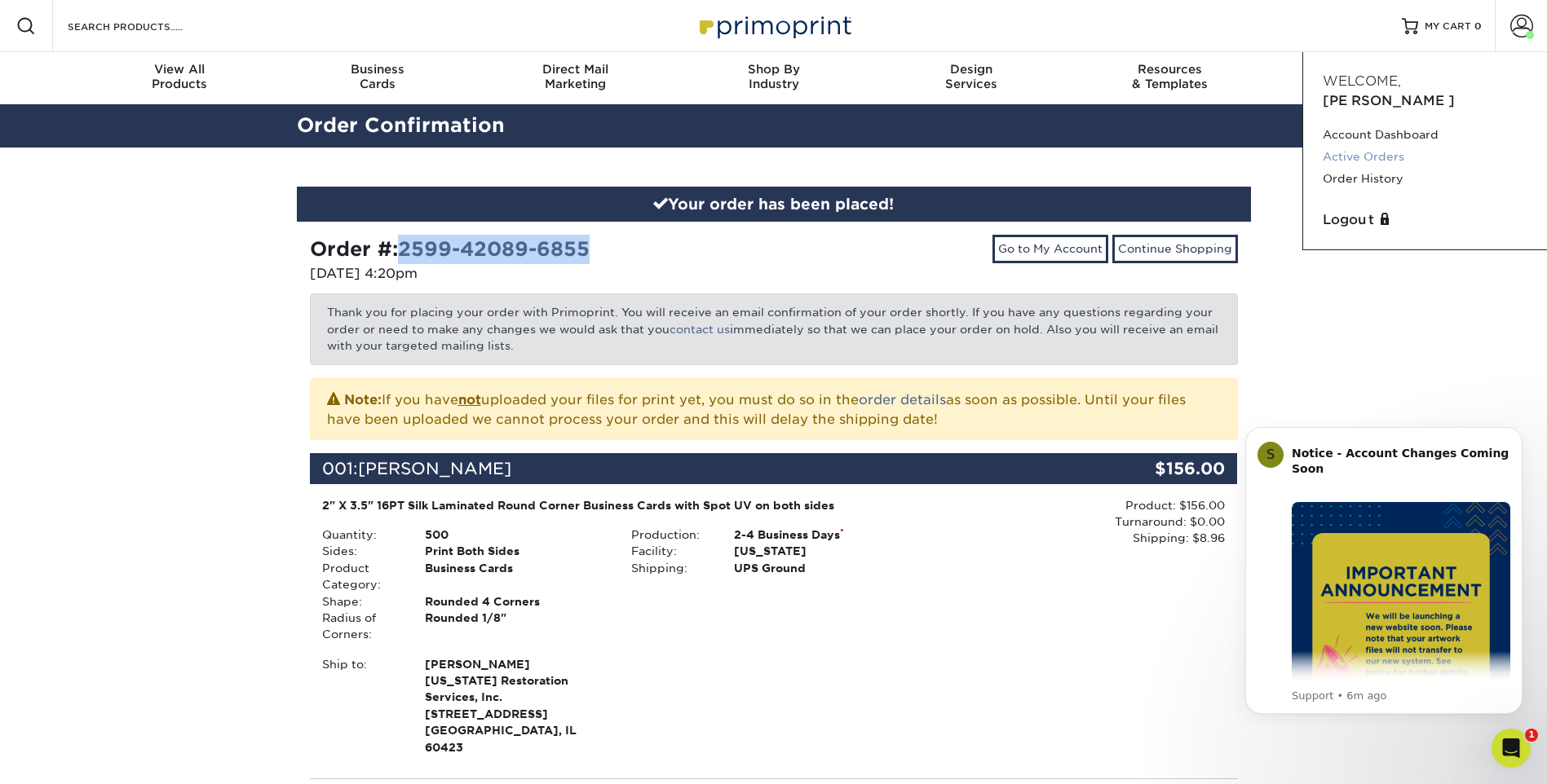
click at [1391, 146] on link "Active Orders" at bounding box center [1425, 157] width 204 height 22
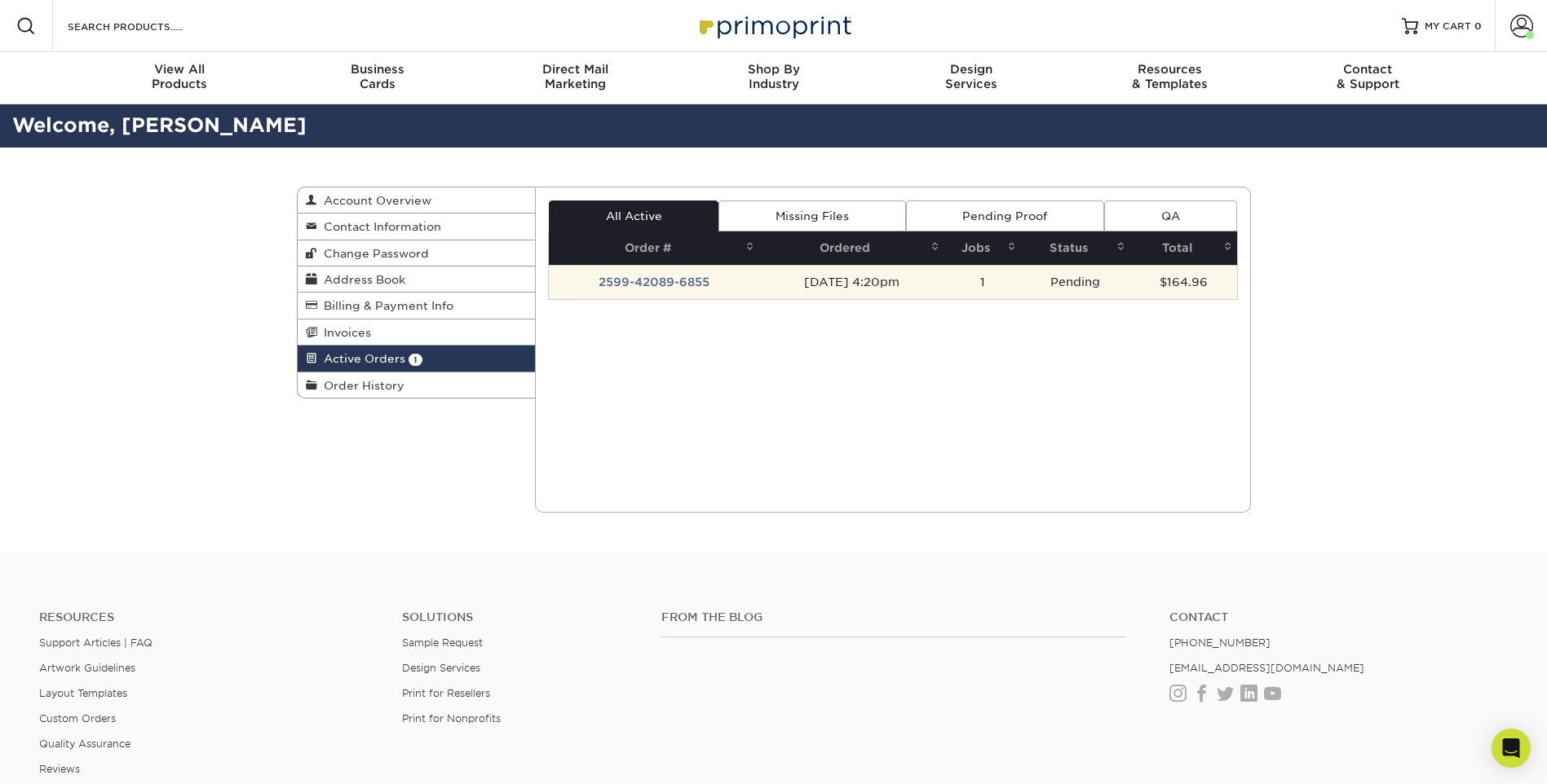
click at [656, 283] on td "2599-42089-6855" at bounding box center [654, 282] width 210 height 35
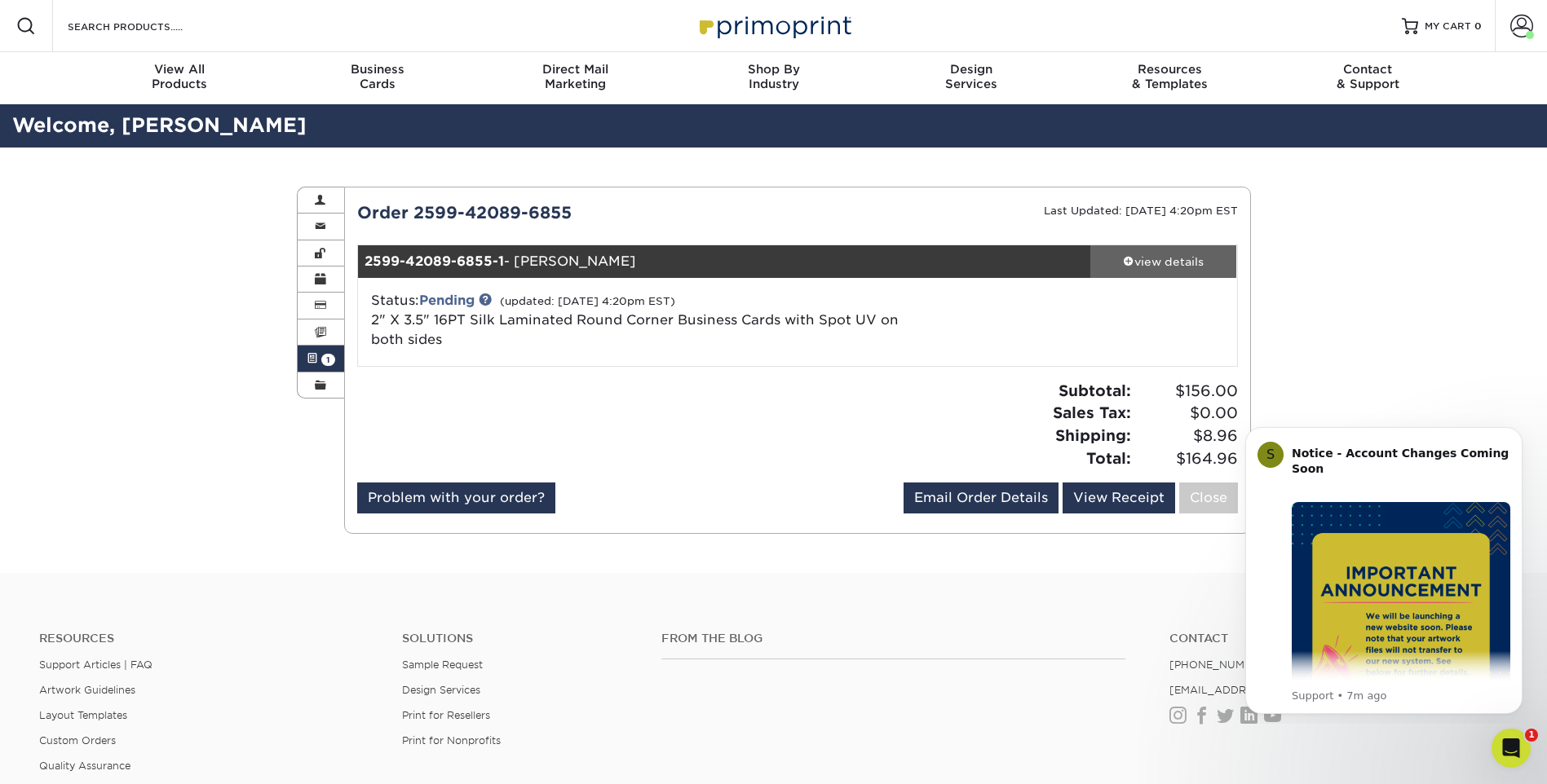
click at [1159, 261] on div "view details" at bounding box center [1163, 261] width 147 height 16
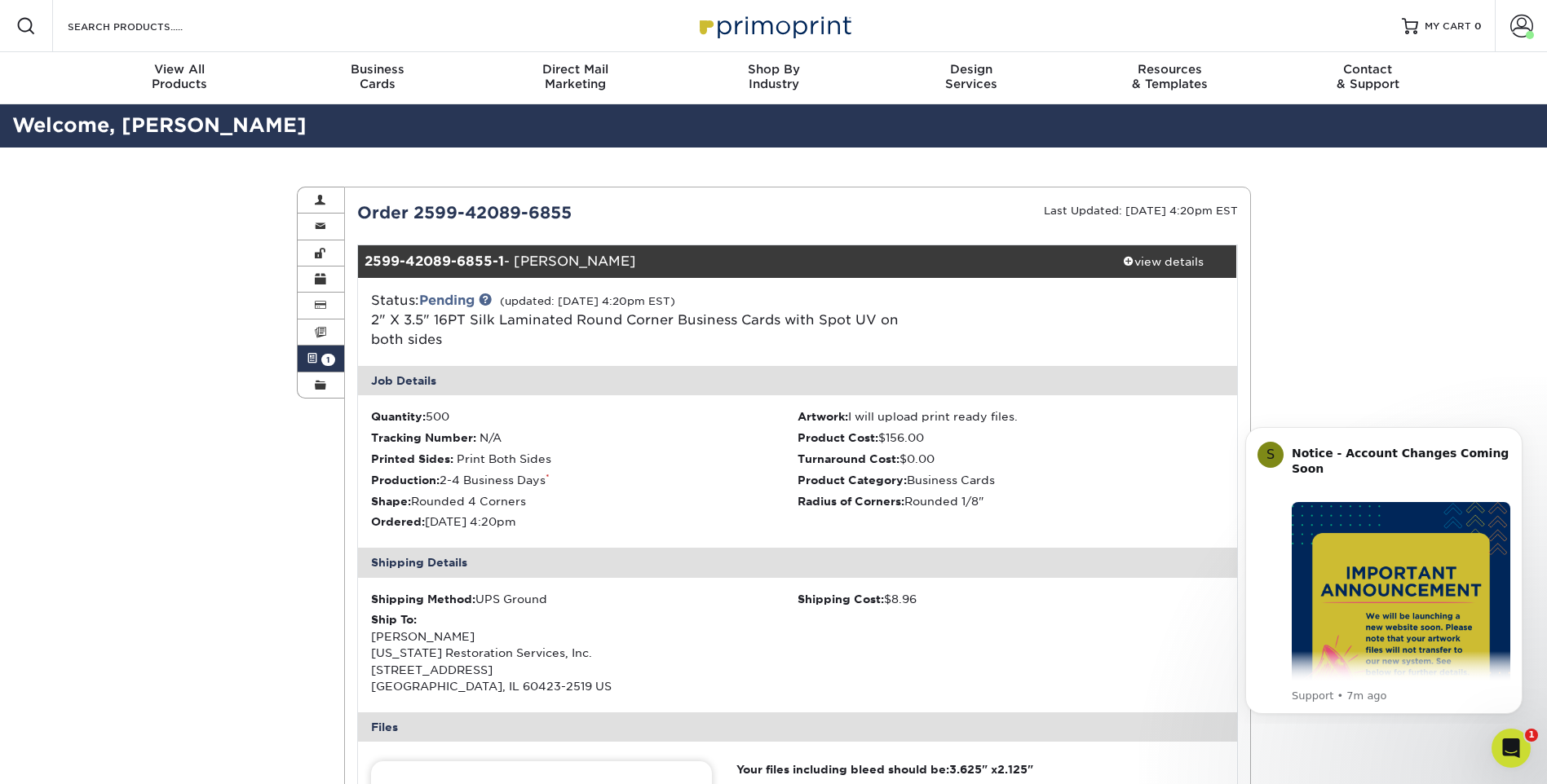
scroll to position [408, 0]
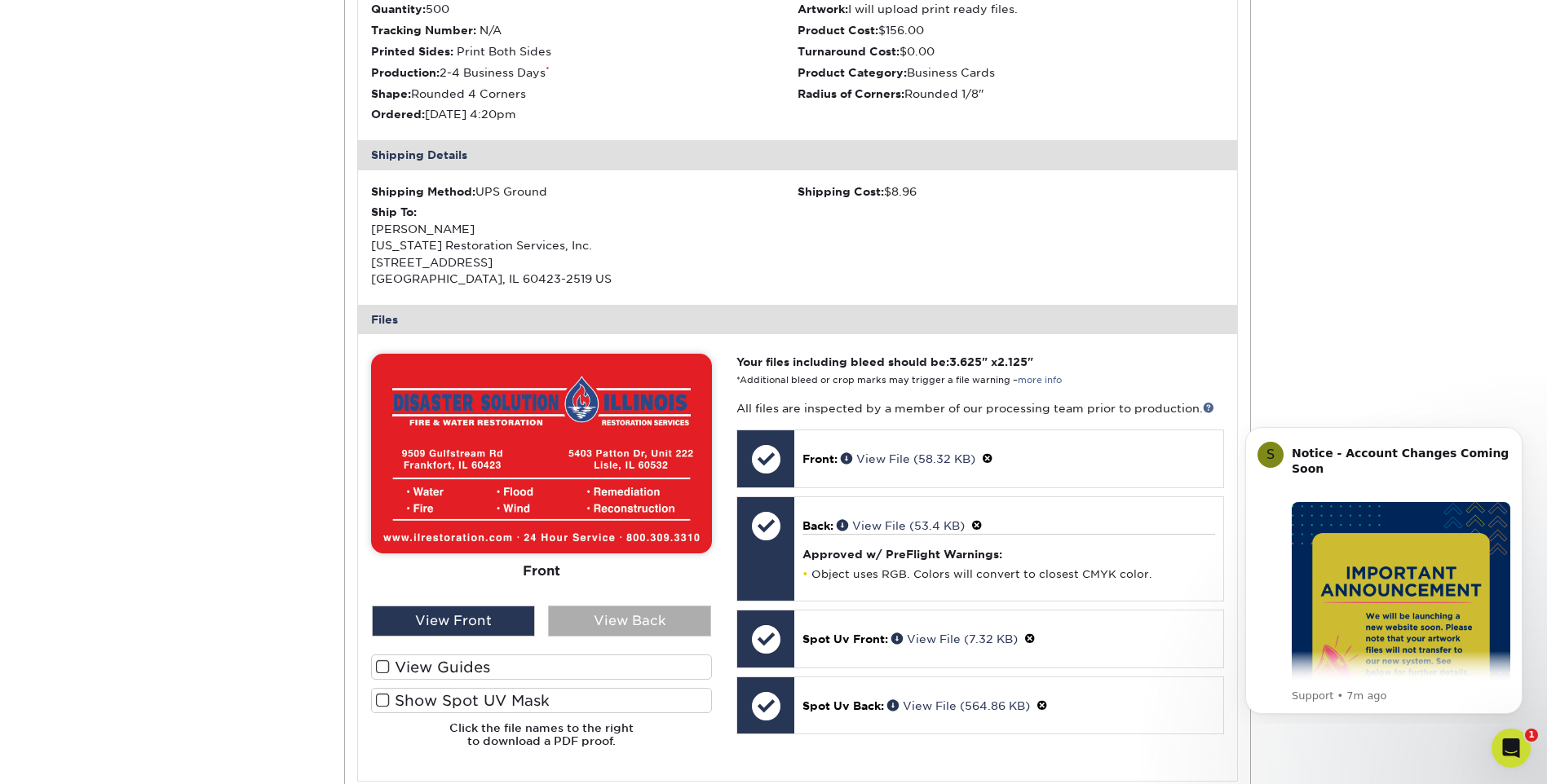
click at [569, 614] on div "View Back" at bounding box center [629, 621] width 163 height 31
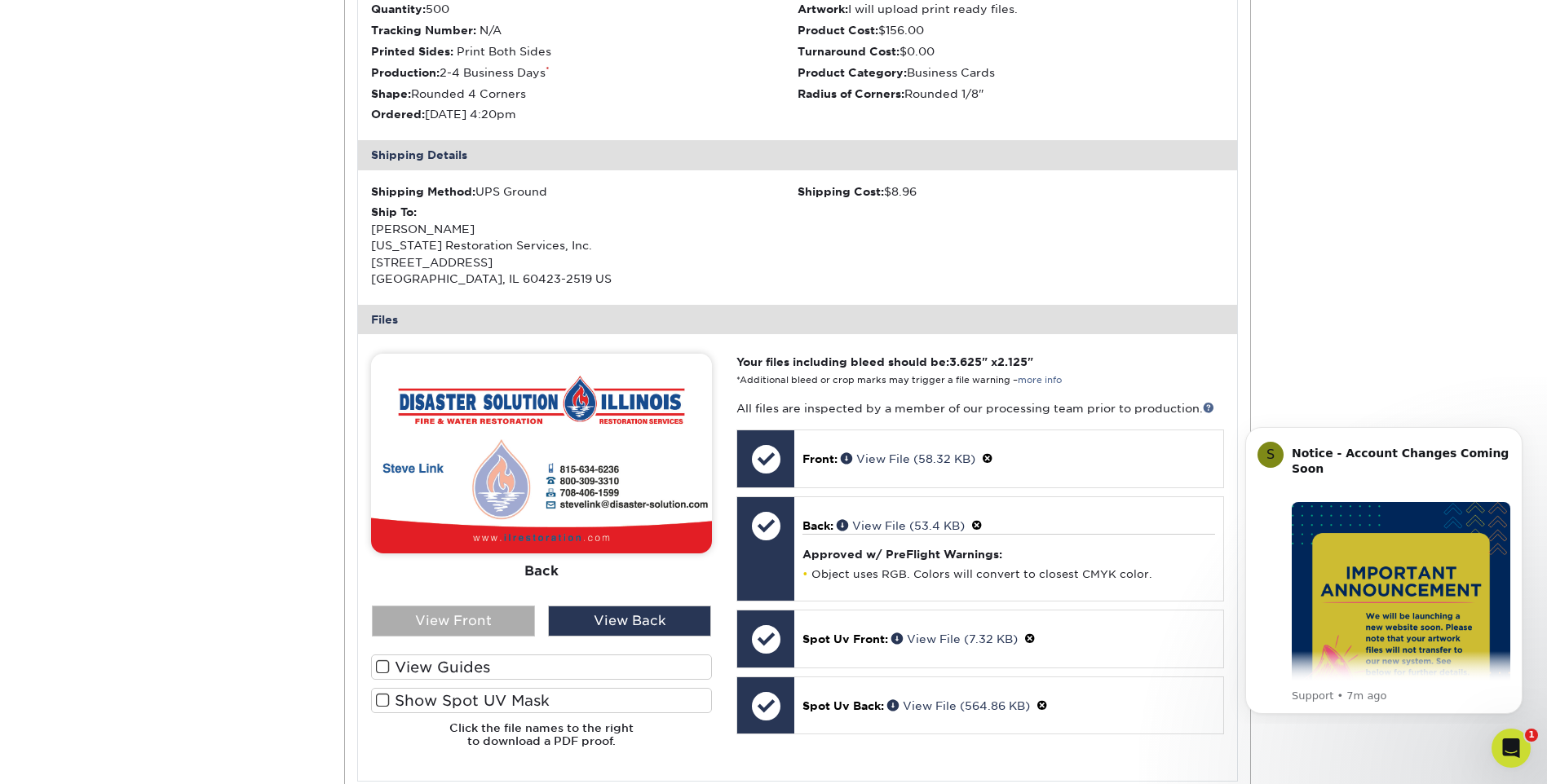
click at [478, 617] on div "View Front" at bounding box center [454, 621] width 163 height 31
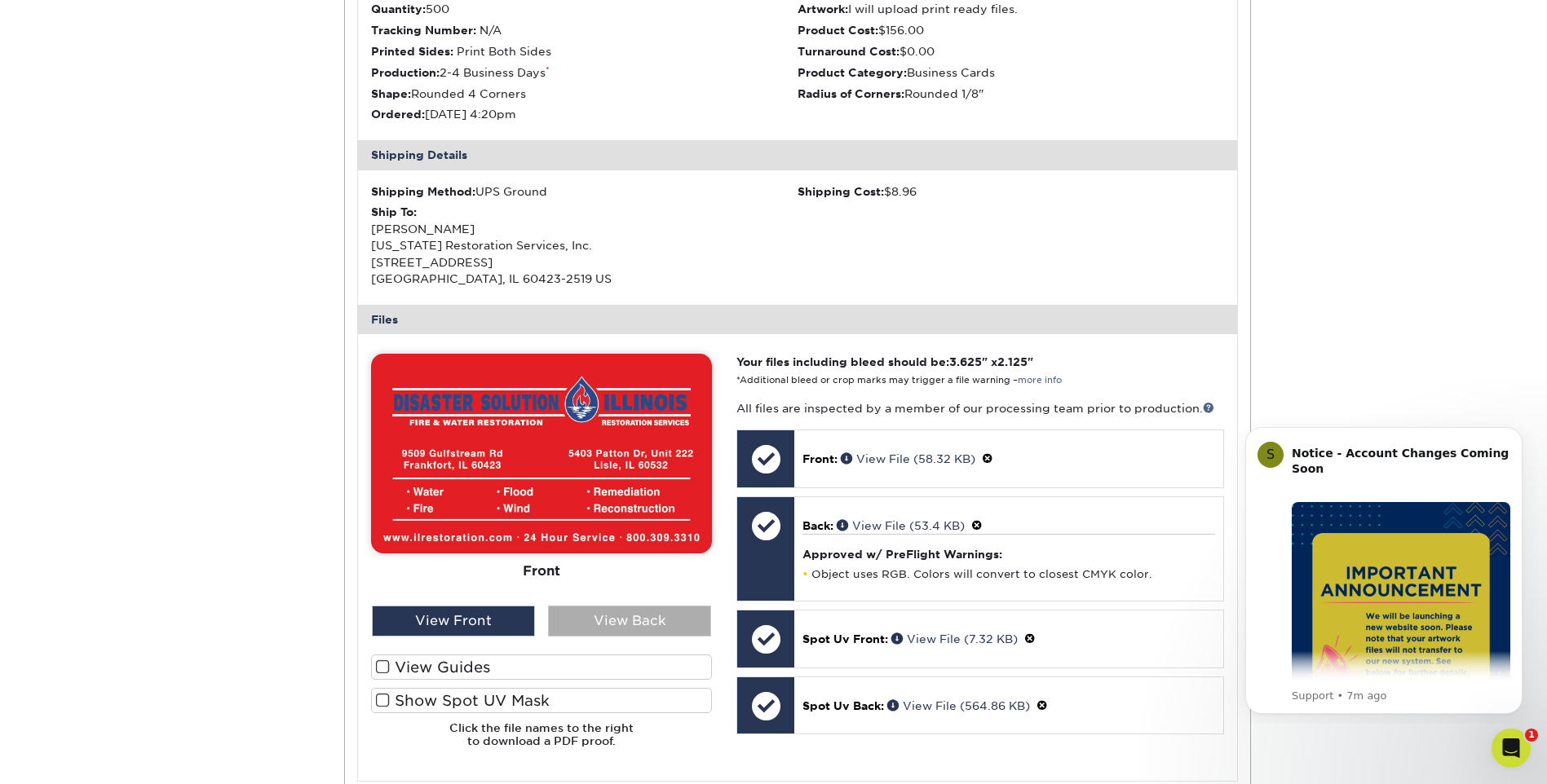
click at [562, 625] on div "View Back" at bounding box center [629, 621] width 163 height 31
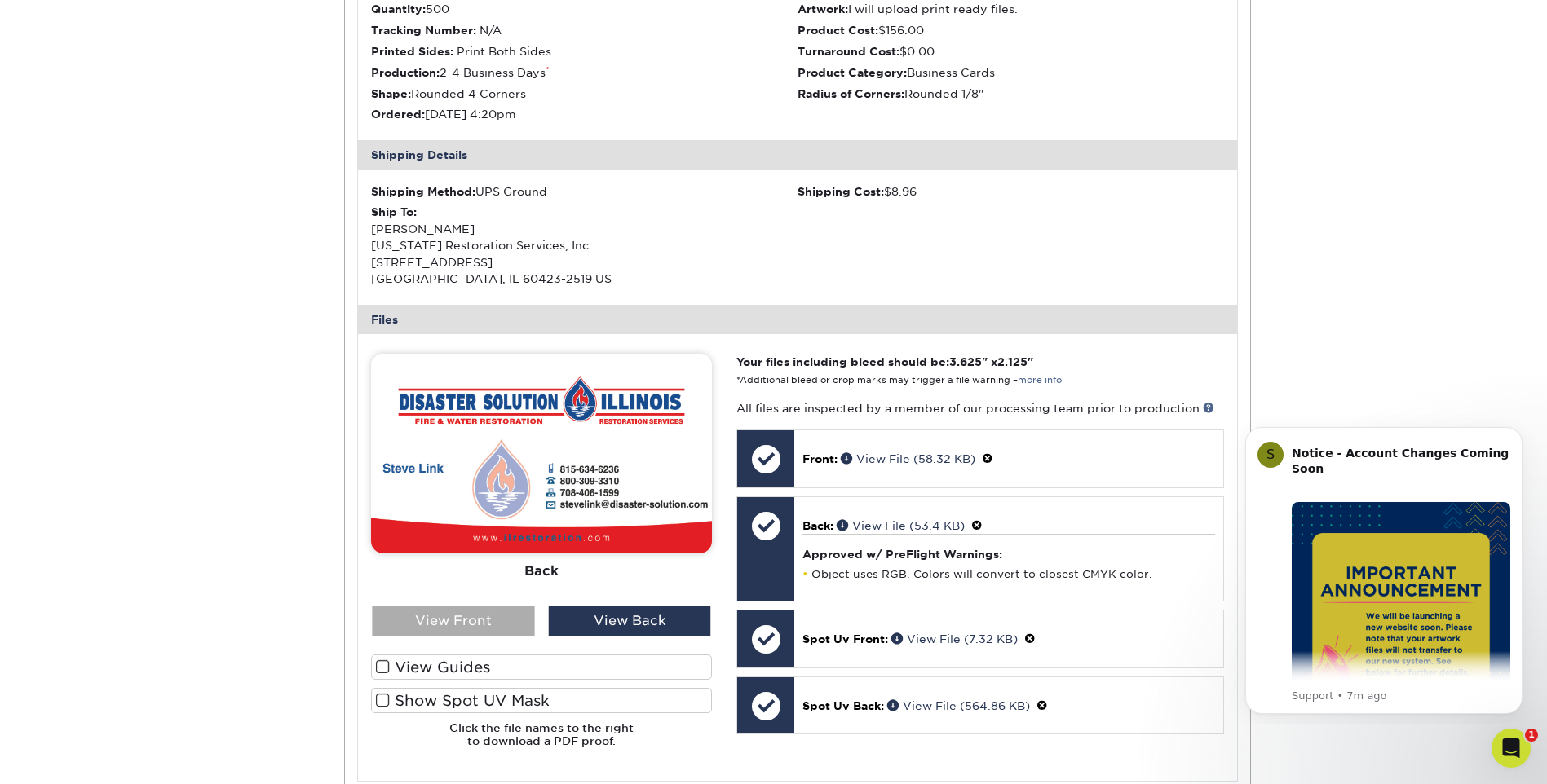
click at [475, 622] on div "View Front" at bounding box center [454, 621] width 163 height 31
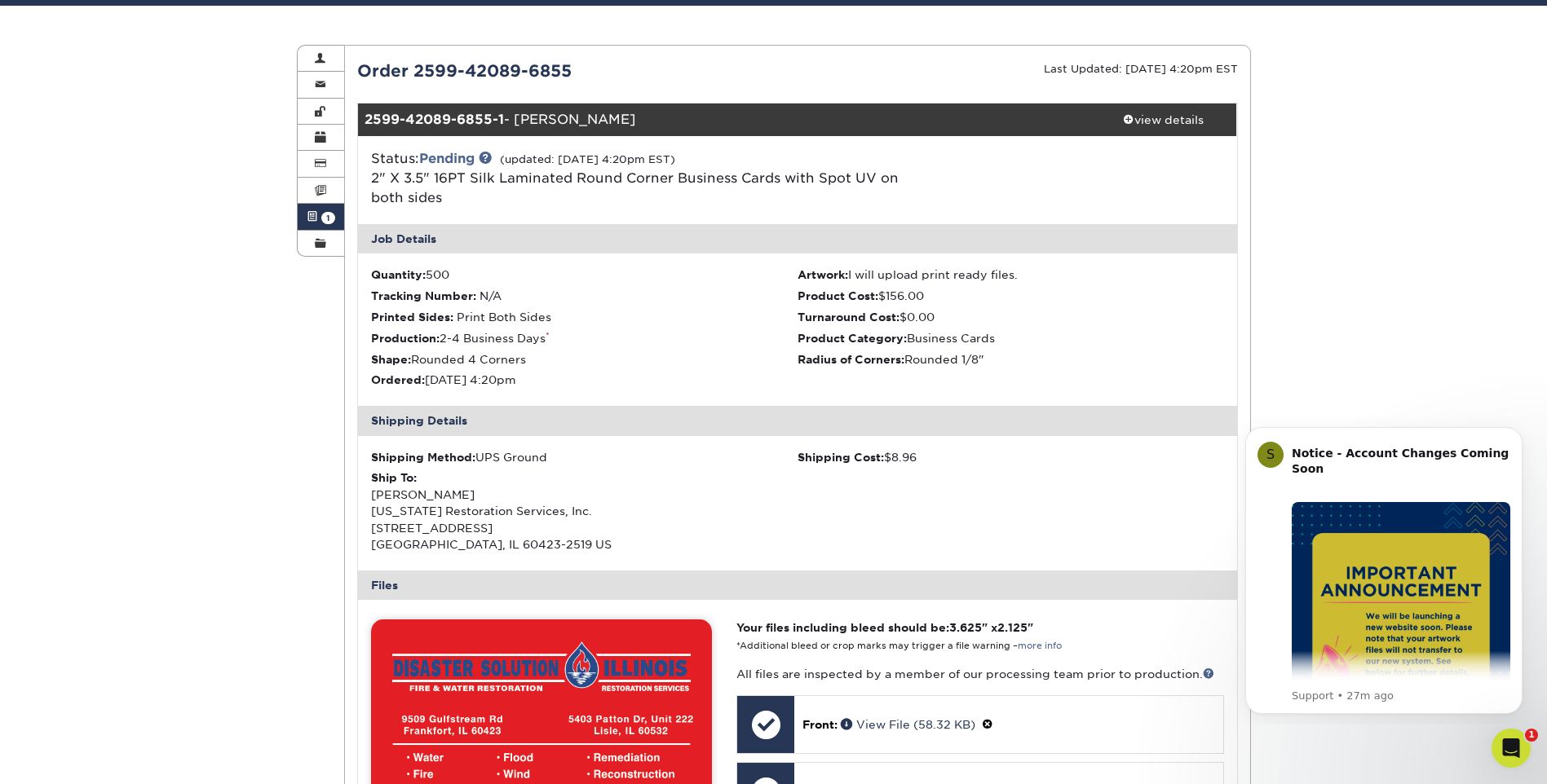
scroll to position [0, 0]
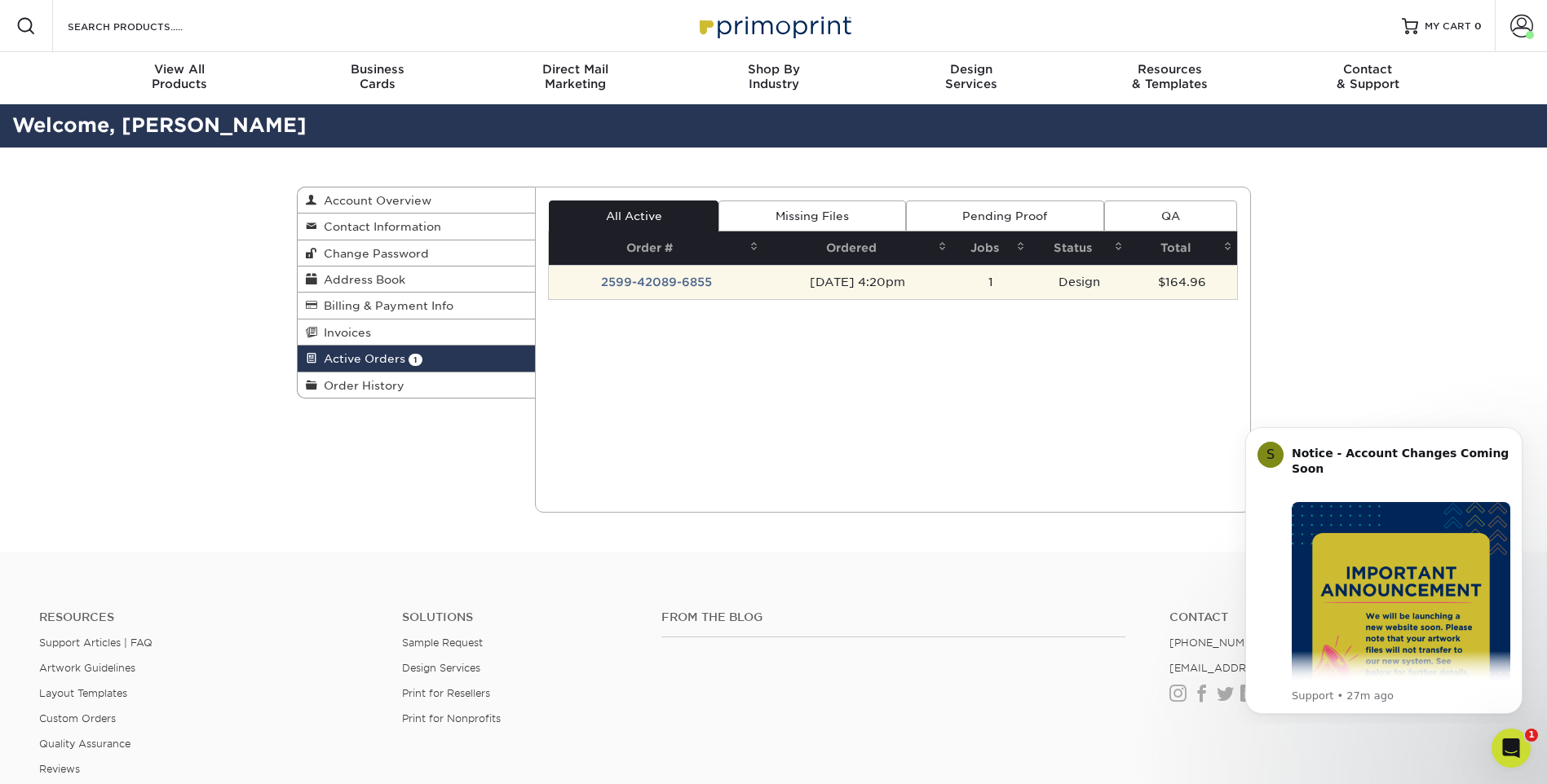
click at [662, 283] on td "2599-42089-6855" at bounding box center [656, 282] width 215 height 35
click at [610, 281] on td "2599-42089-6855" at bounding box center [656, 282] width 215 height 35
